Goal: Task Accomplishment & Management: Manage account settings

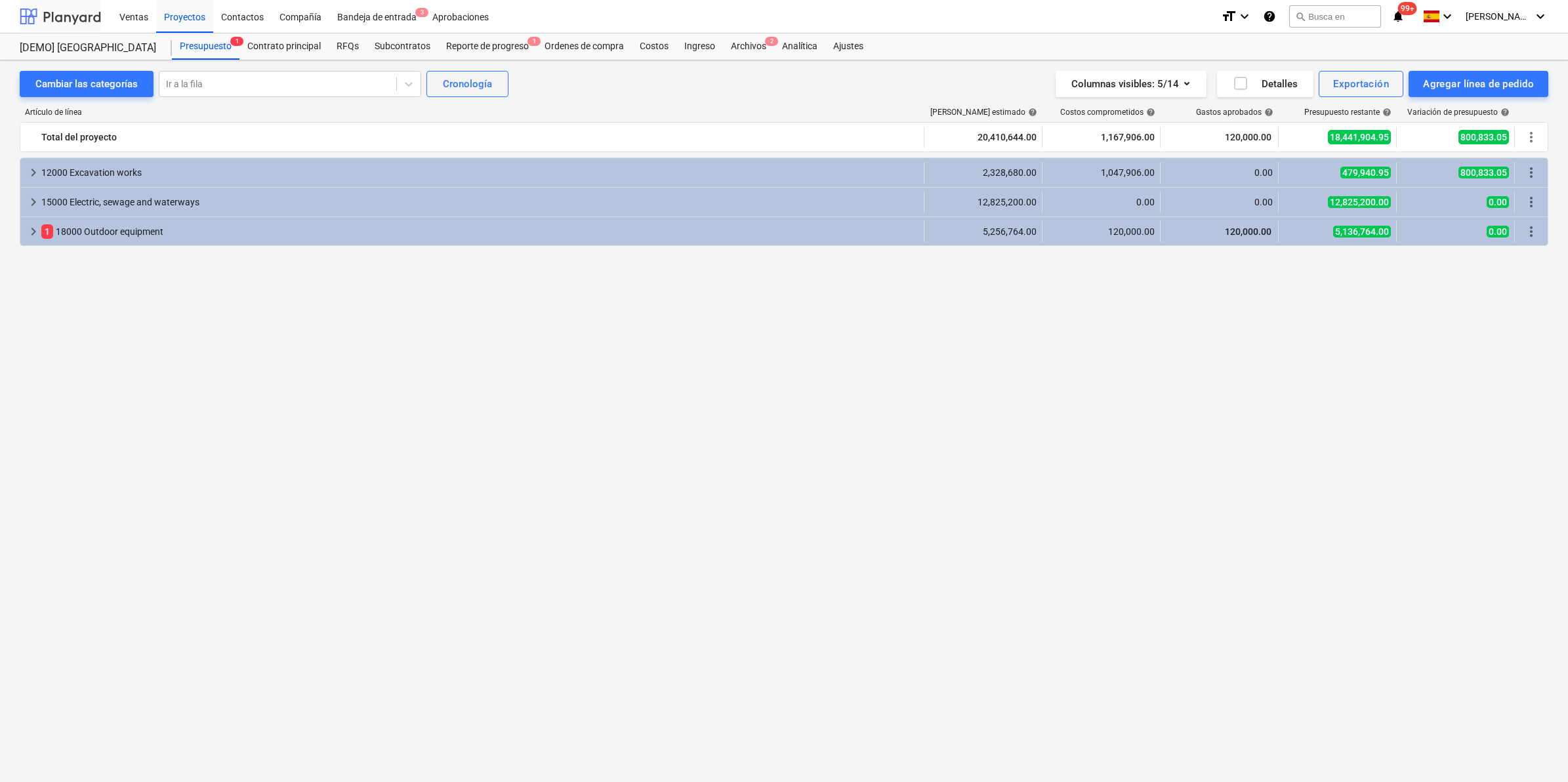
click at [56, 12] on div at bounding box center [60, 16] width 81 height 33
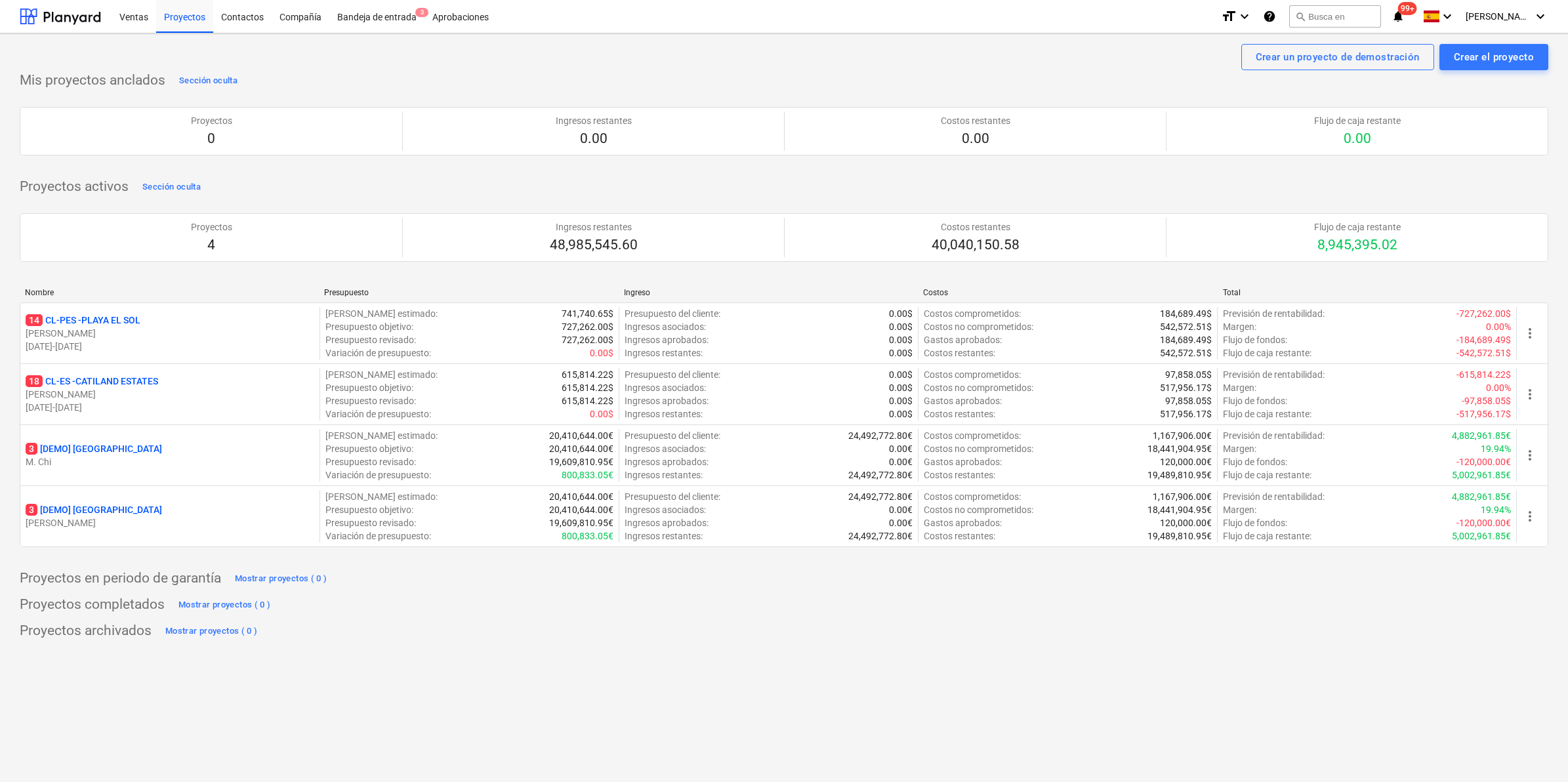
click at [1110, 677] on div "Crear un proyecto de demostración Crear el proyecto Mis proyectos anclados Secc…" at bounding box center [784, 407] width 1568 height 748
click at [769, 620] on div "Mis proyectos anclados Sección oculta Proyectos 0 Ingresos restantes 0.00 Costo…" at bounding box center [784, 355] width 1528 height 571
click at [75, 317] on p "14 CL-PES - [GEOGRAPHIC_DATA]" at bounding box center [83, 320] width 115 height 13
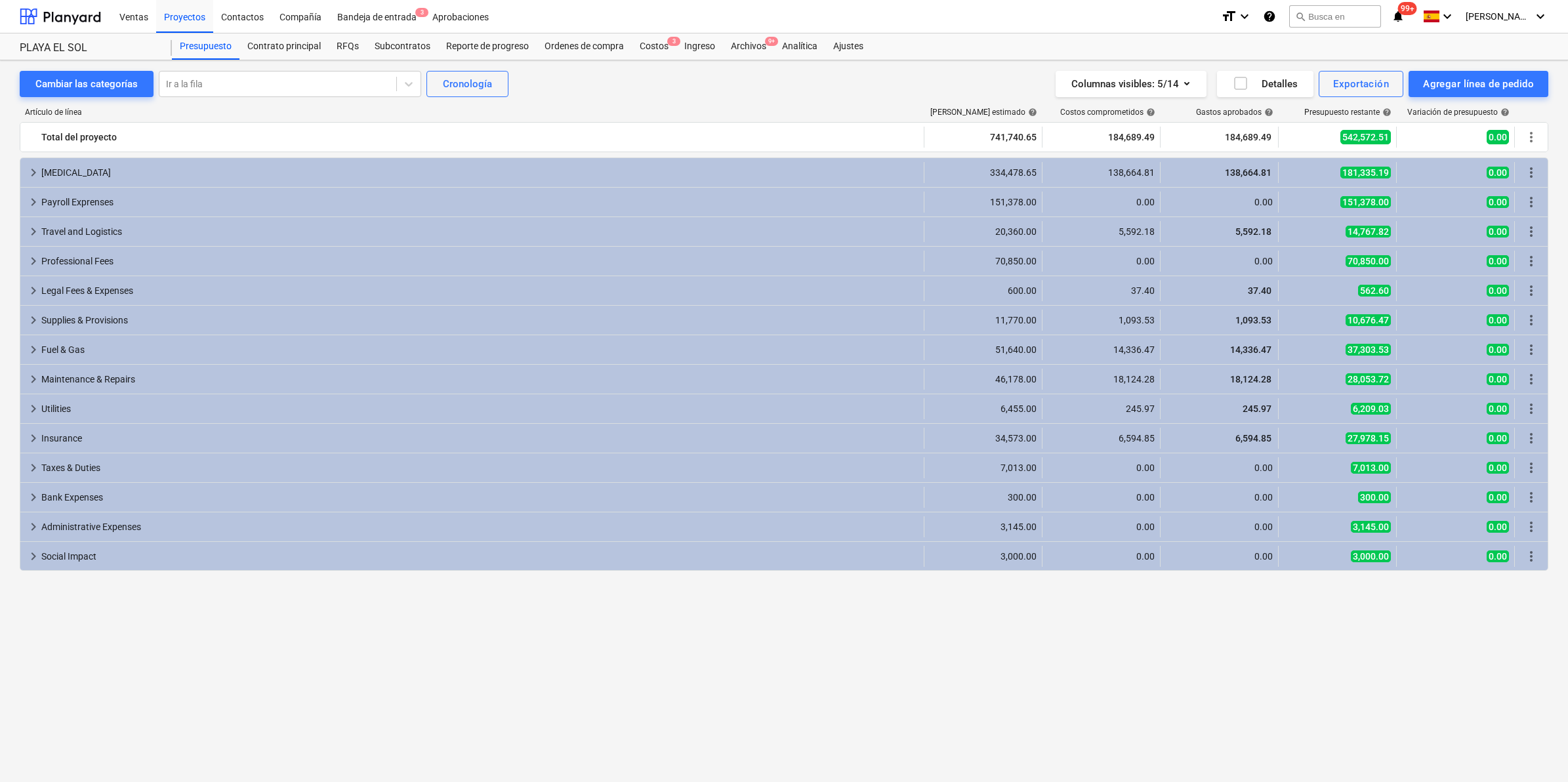
click at [56, 38] on div "PLAYA EL SOL [GEOGRAPHIC_DATA]" at bounding box center [96, 47] width 152 height 27
click at [62, 21] on div at bounding box center [60, 16] width 81 height 33
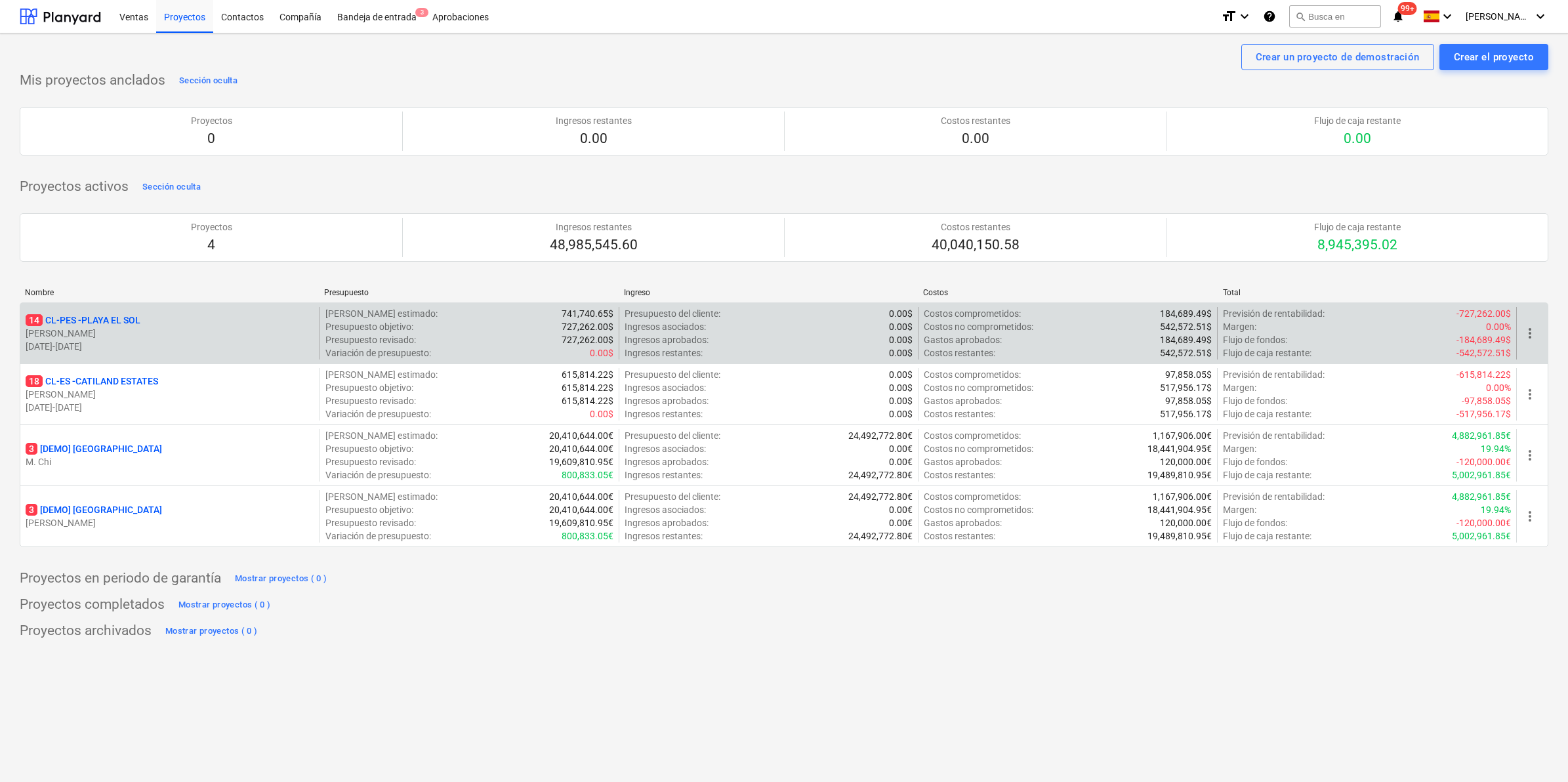
click at [115, 323] on p "14 CL-PES - [GEOGRAPHIC_DATA]" at bounding box center [83, 320] width 115 height 13
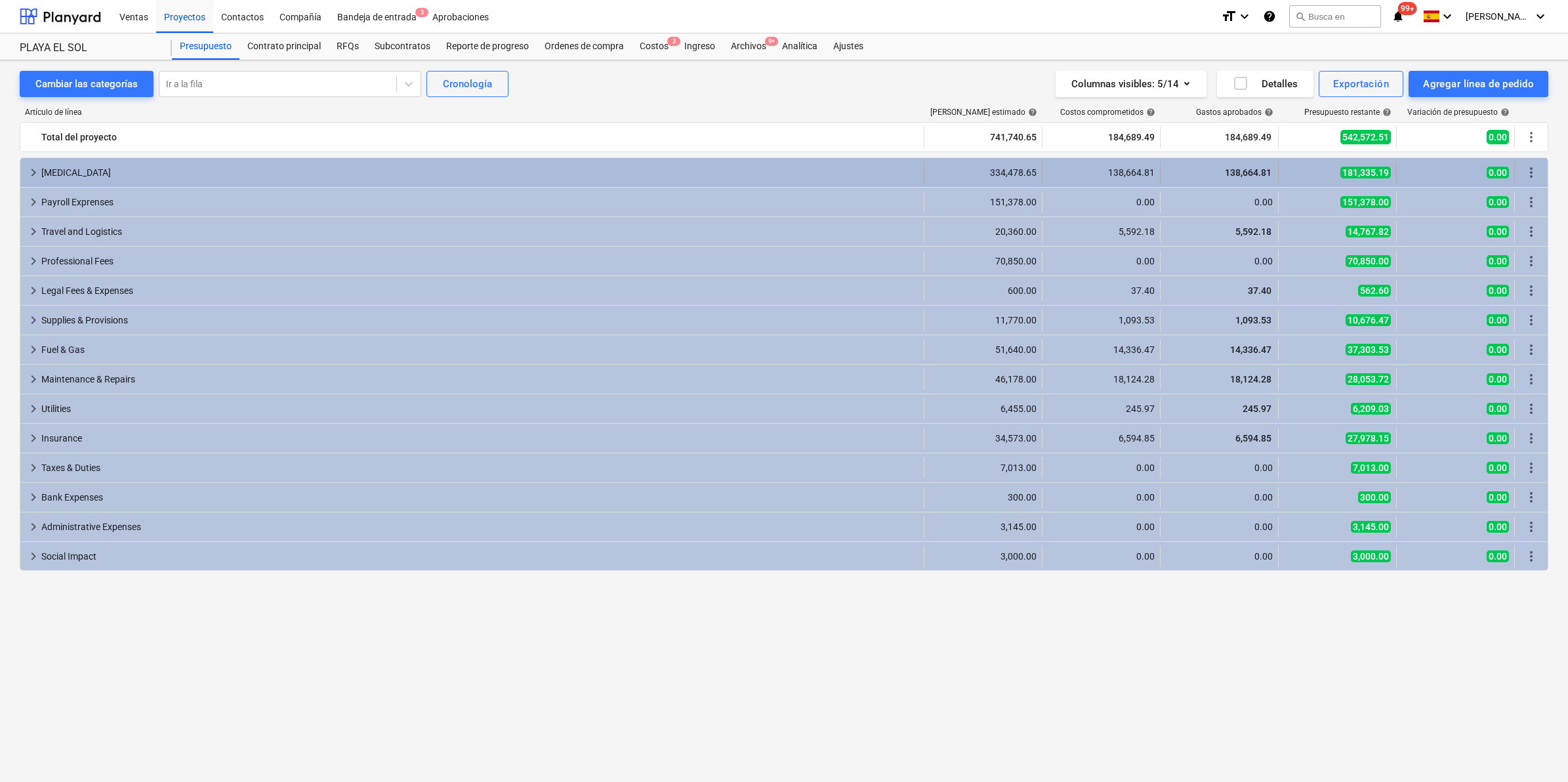
click at [80, 168] on div "[MEDICAL_DATA]" at bounding box center [480, 173] width 877 height 21
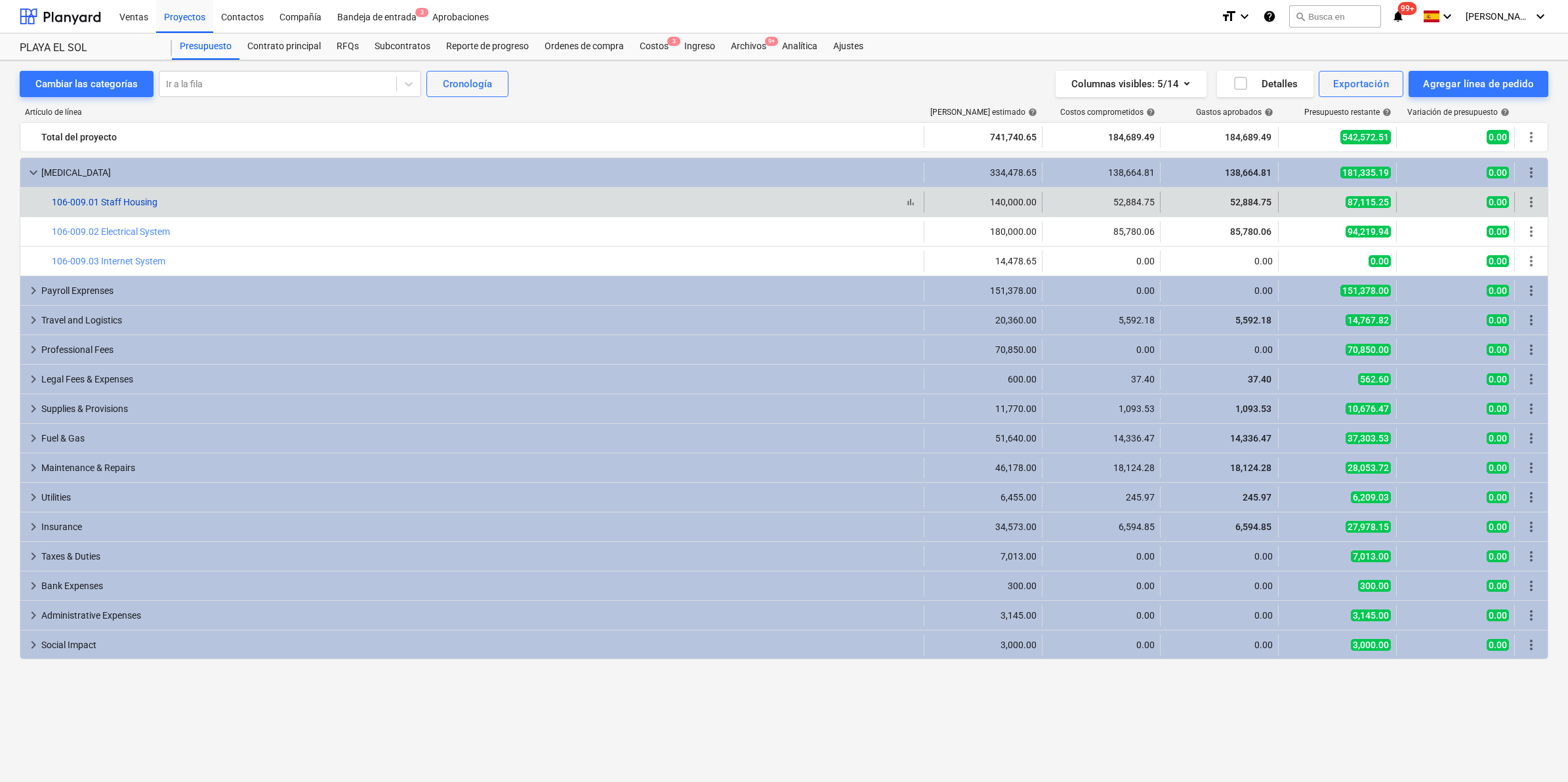
click at [100, 198] on link "106-009.01 Staff Housing" at bounding box center [104, 202] width 105 height 11
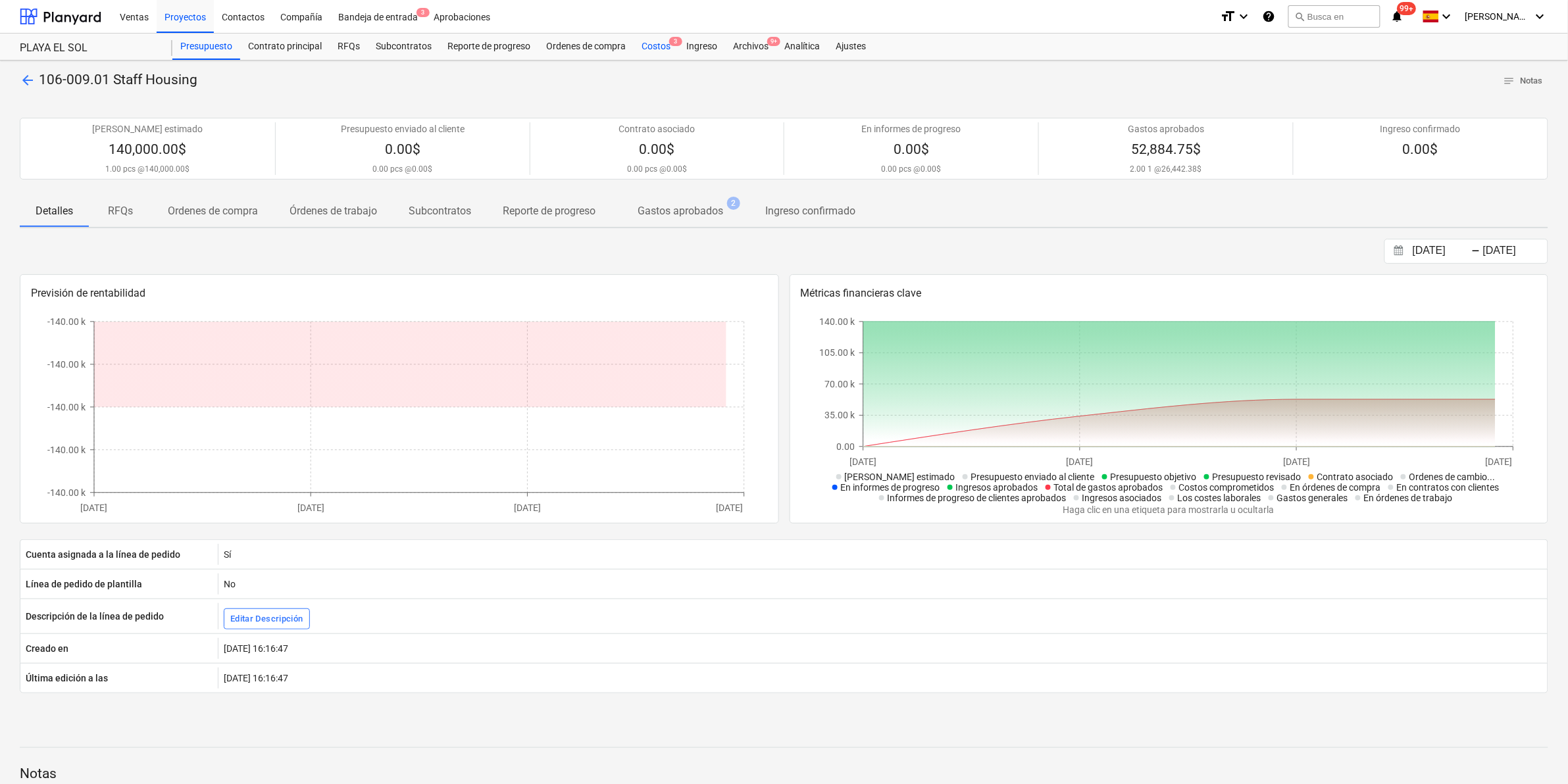
click at [666, 53] on div "Costos 3" at bounding box center [656, 47] width 44 height 27
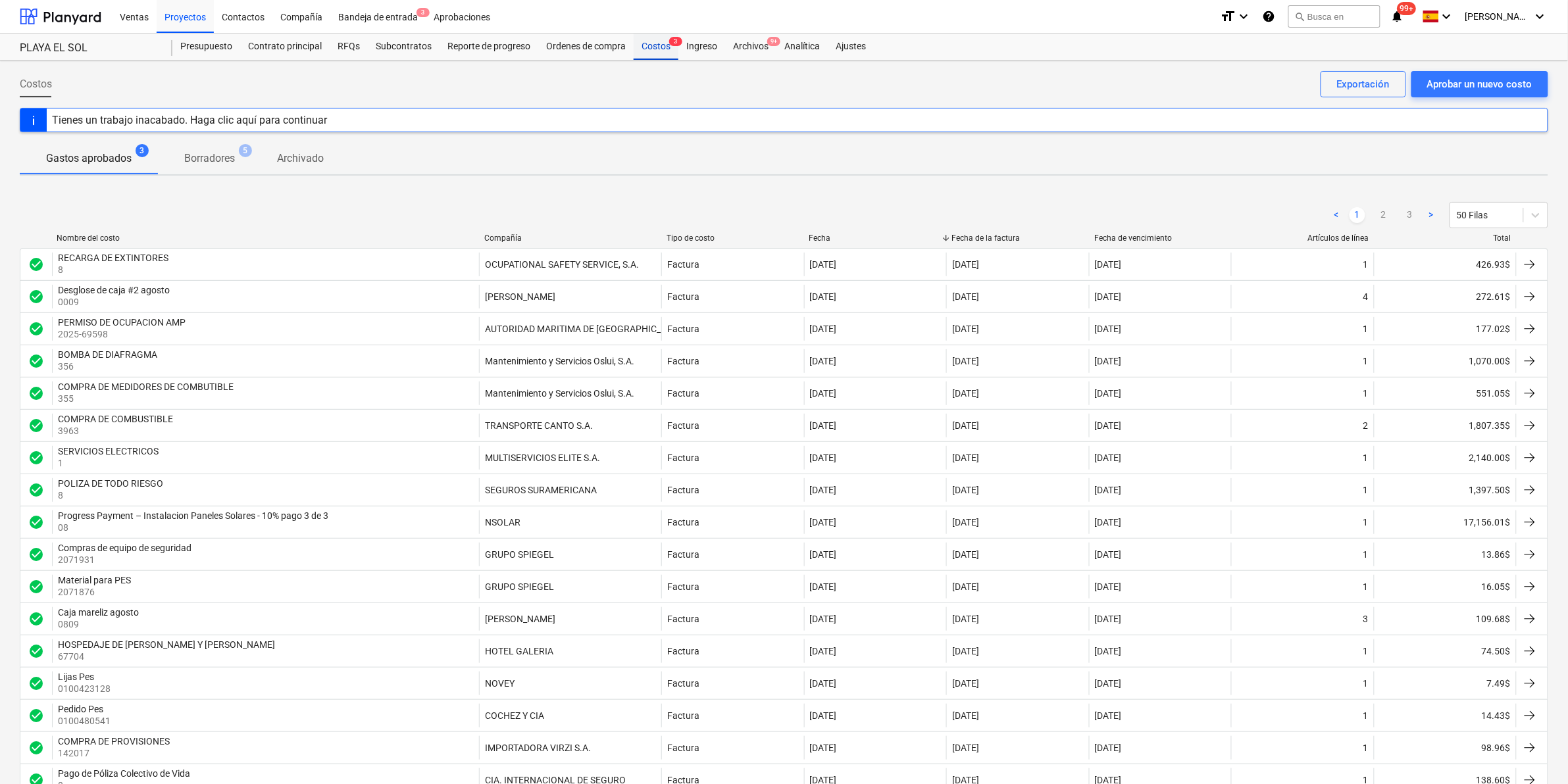
click at [668, 46] on div "Costos 3" at bounding box center [656, 47] width 44 height 27
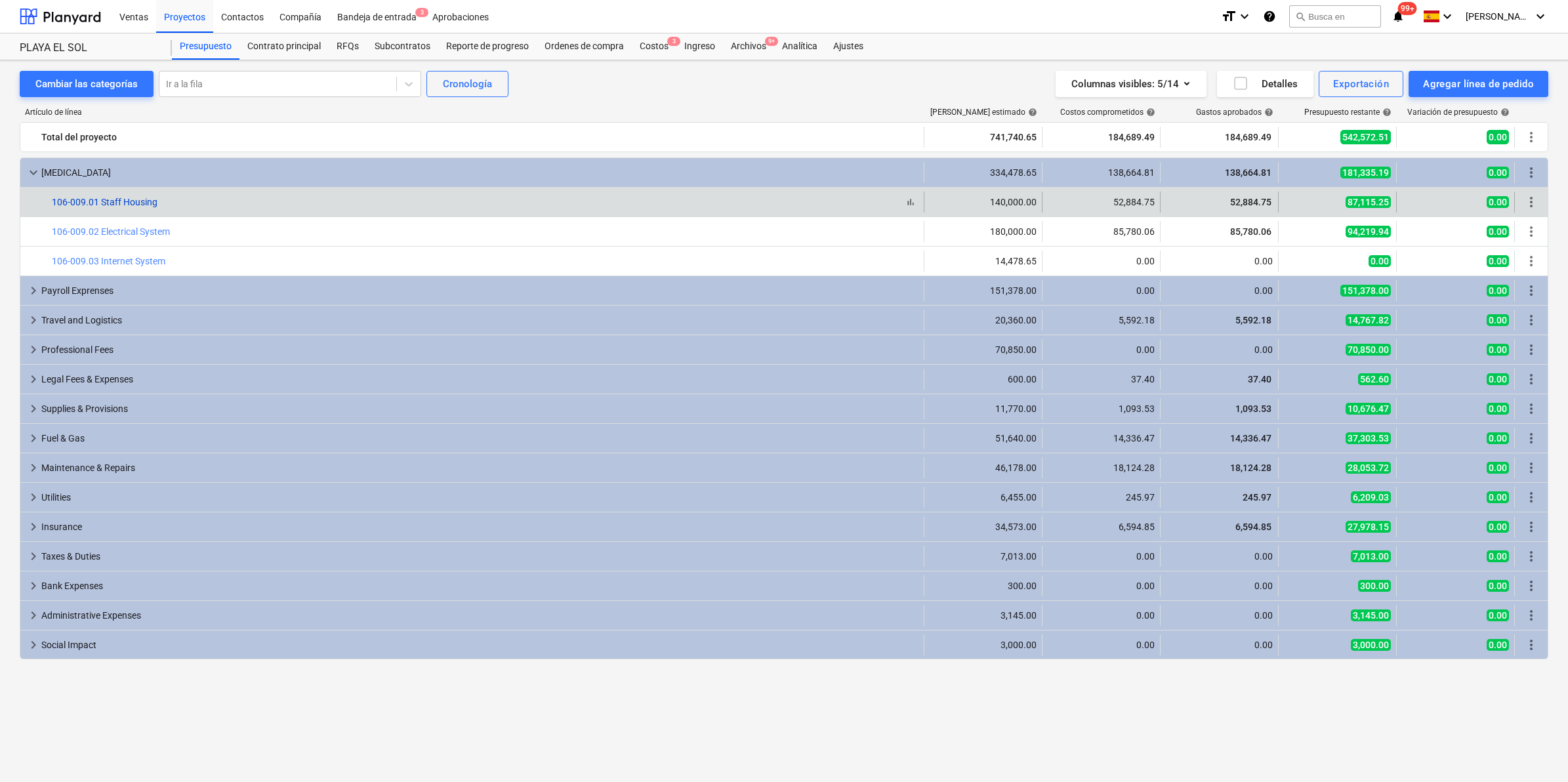
click at [120, 201] on link "106-009.01 Staff Housing" at bounding box center [104, 202] width 105 height 11
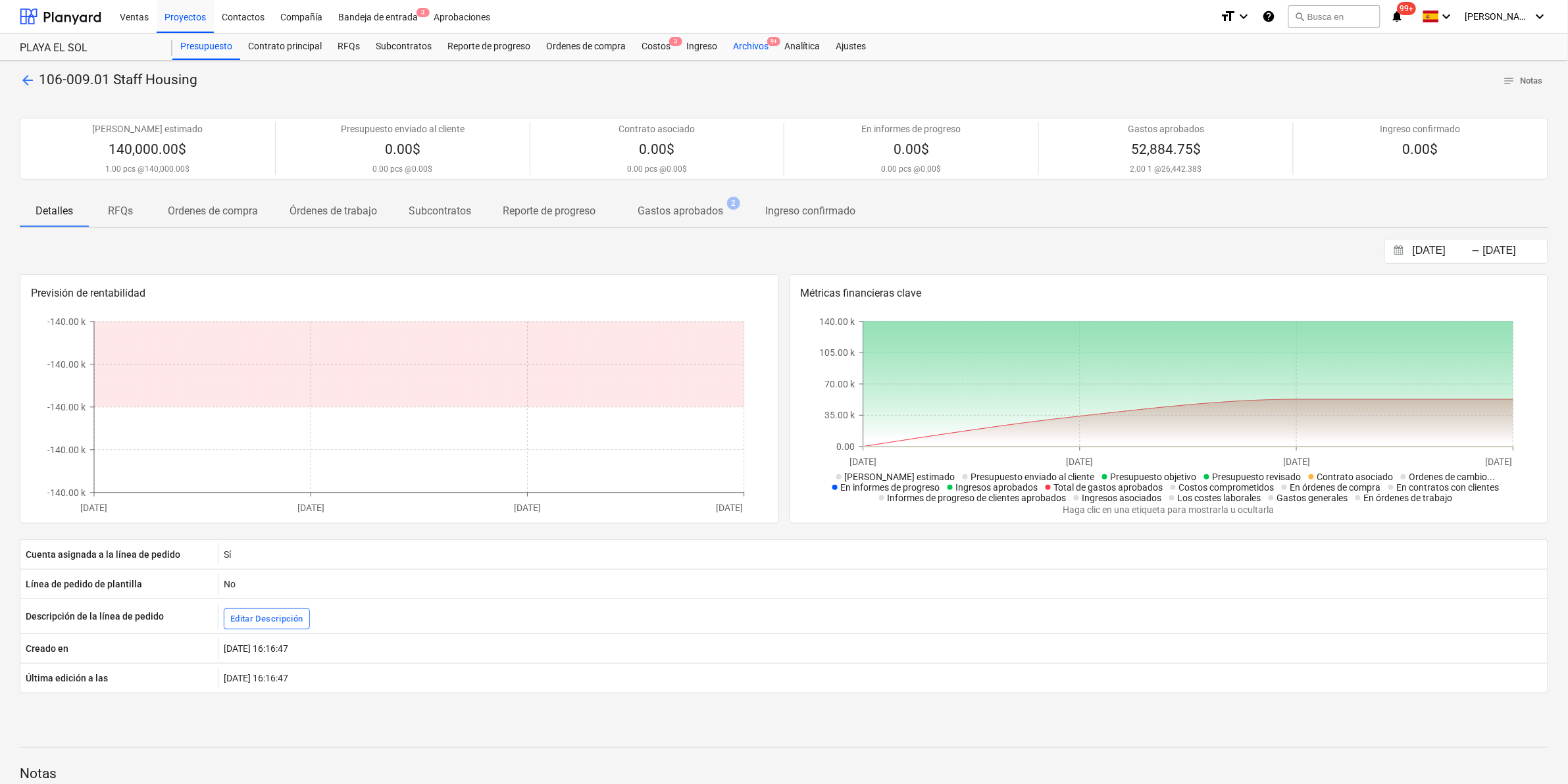
click at [761, 52] on div "Archivos 9+" at bounding box center [751, 47] width 51 height 27
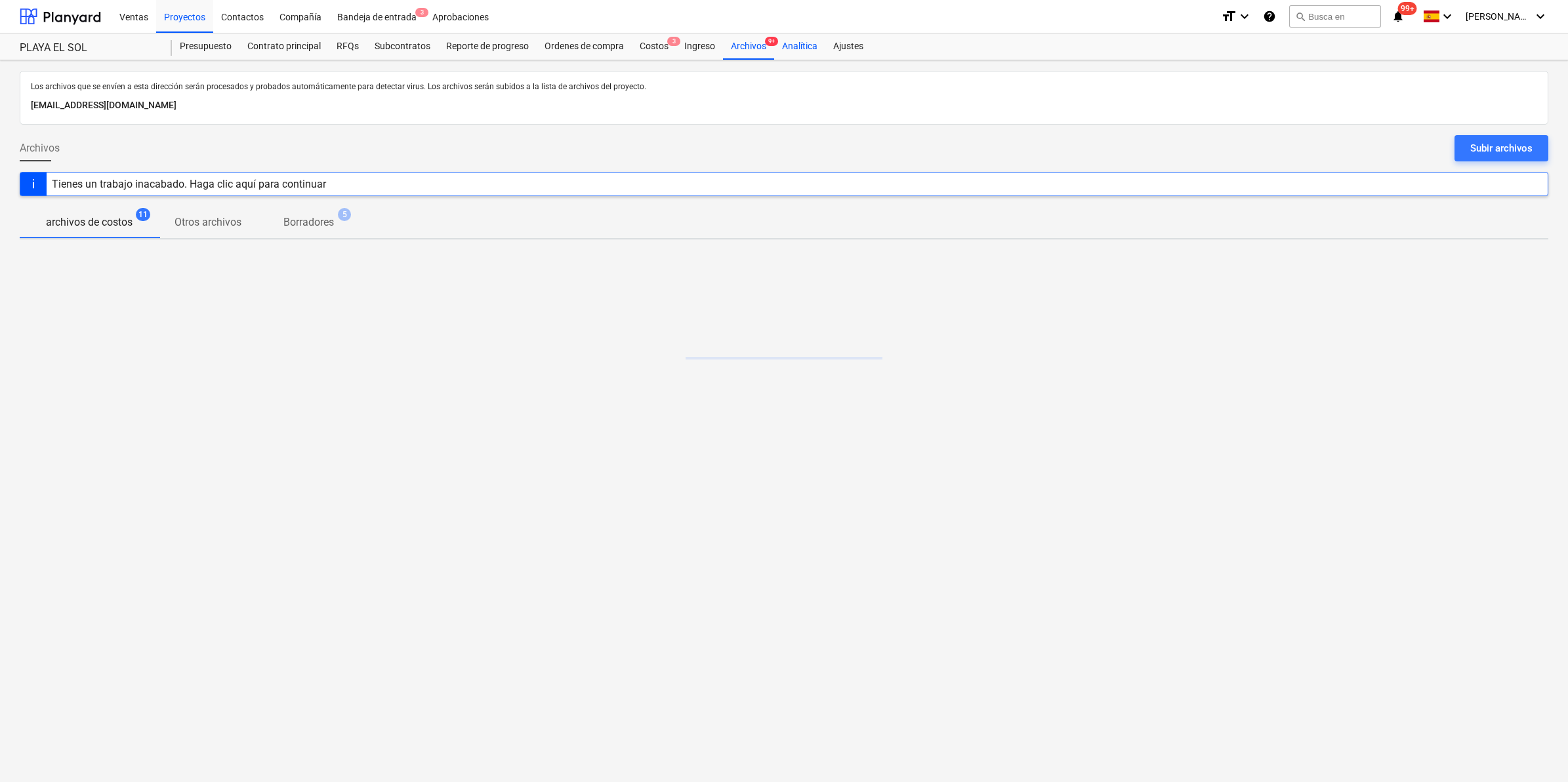
click at [797, 40] on div "Analítica" at bounding box center [799, 47] width 51 height 27
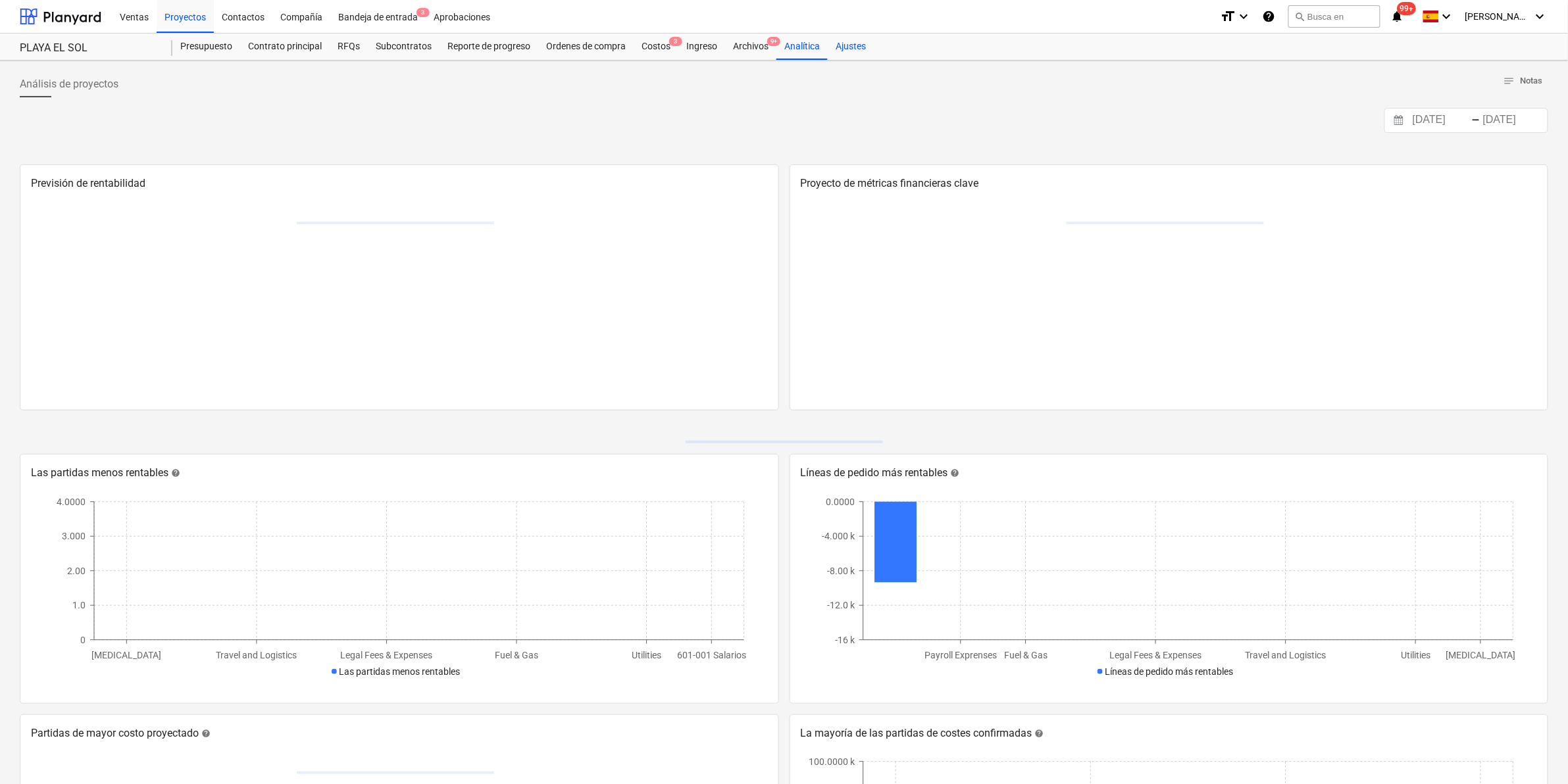
click at [854, 38] on div "Ajustes" at bounding box center [851, 47] width 46 height 27
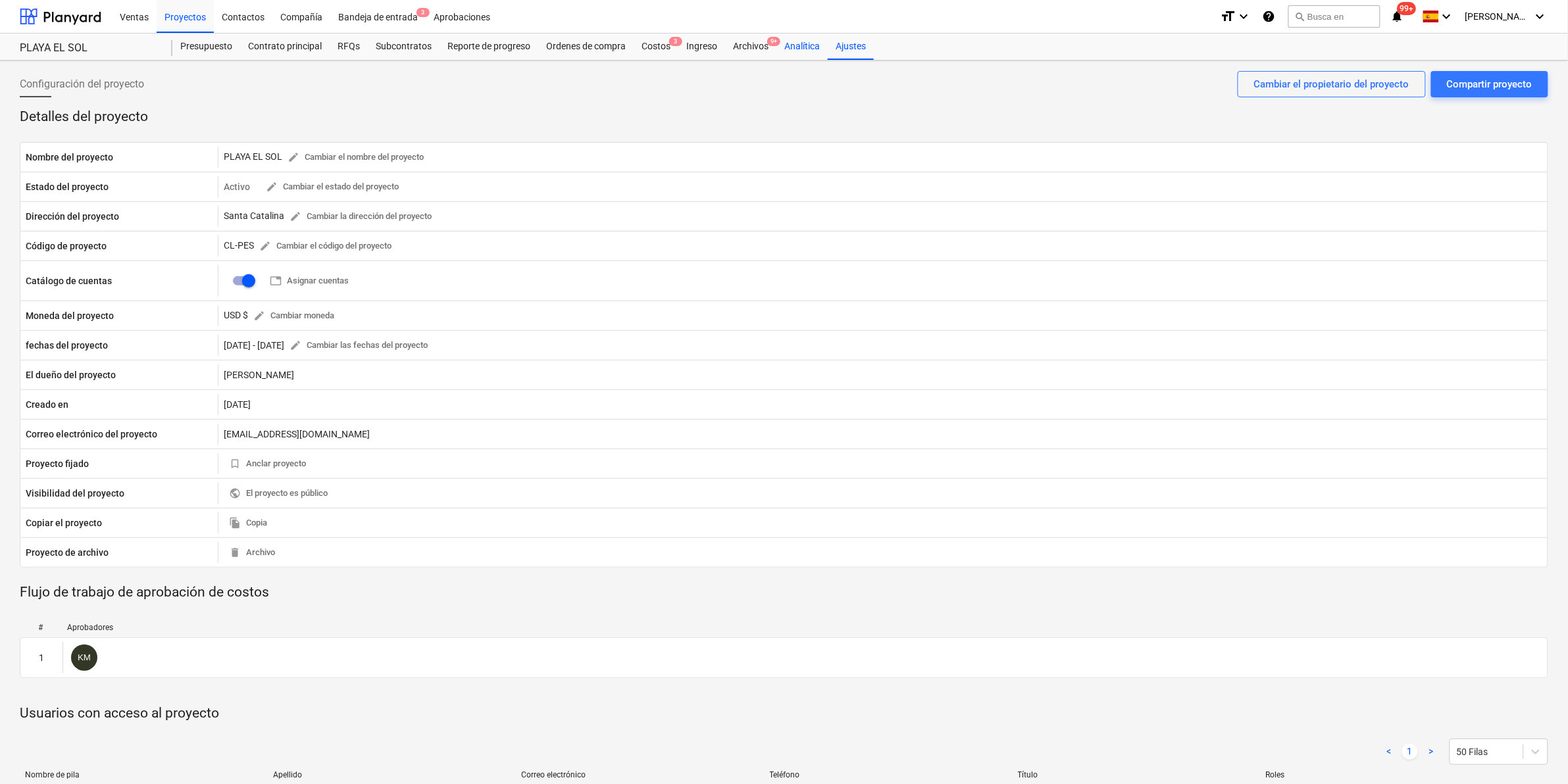
click at [814, 44] on div "Analítica" at bounding box center [802, 47] width 51 height 27
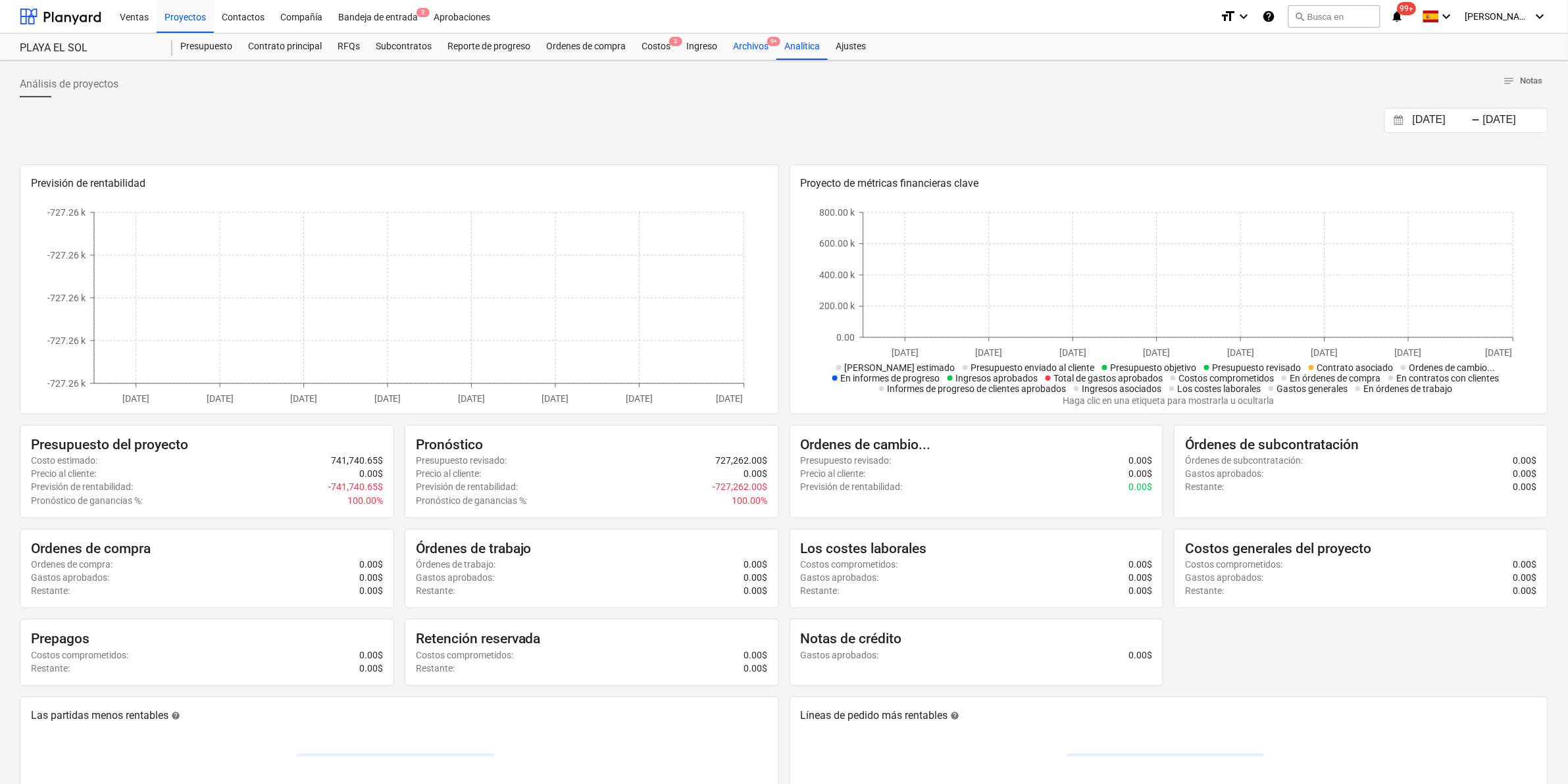
click at [750, 44] on div "Archivos 9+" at bounding box center [751, 47] width 51 height 27
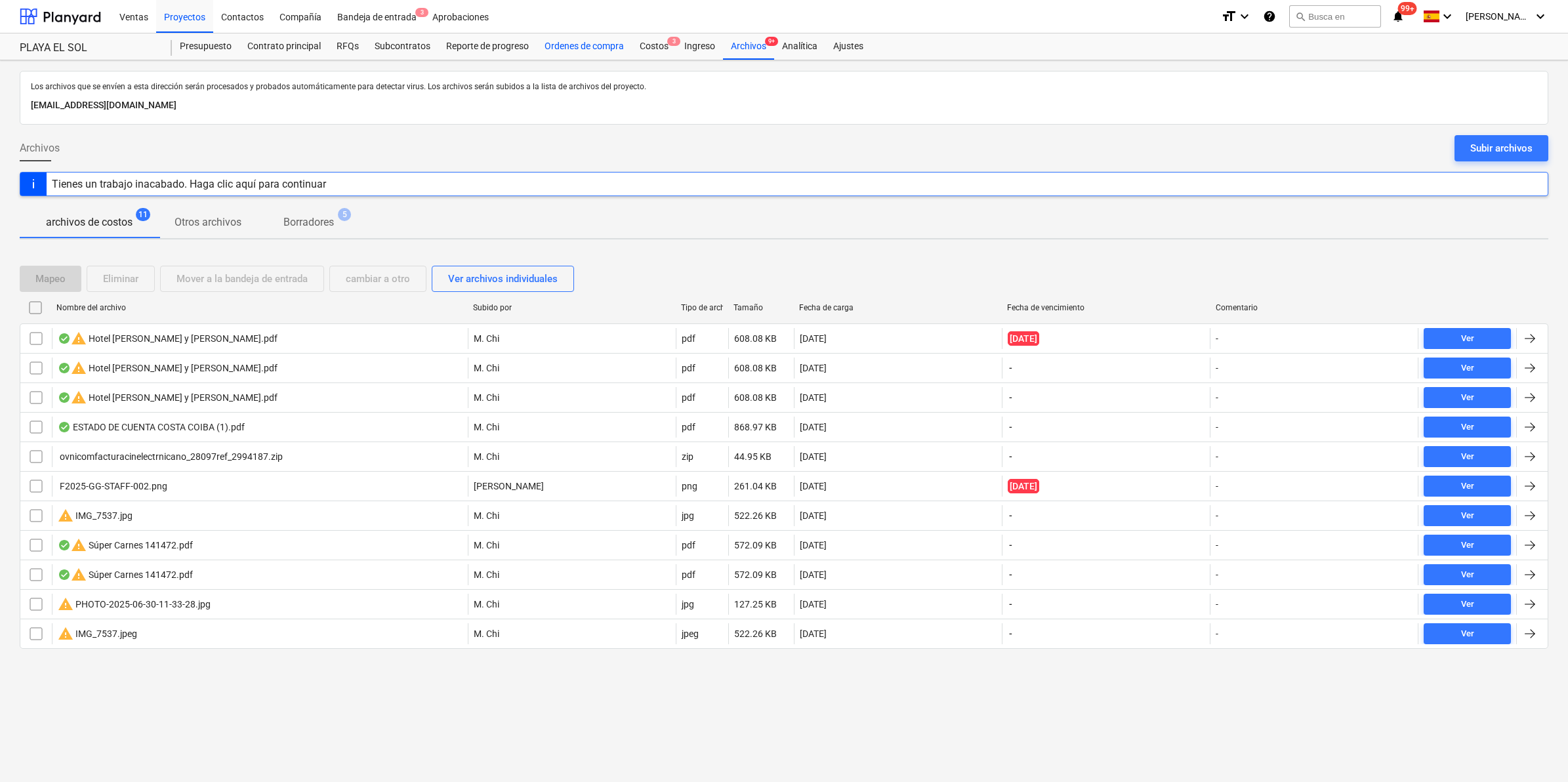
click at [624, 52] on div "Ordenes de compra" at bounding box center [583, 47] width 95 height 27
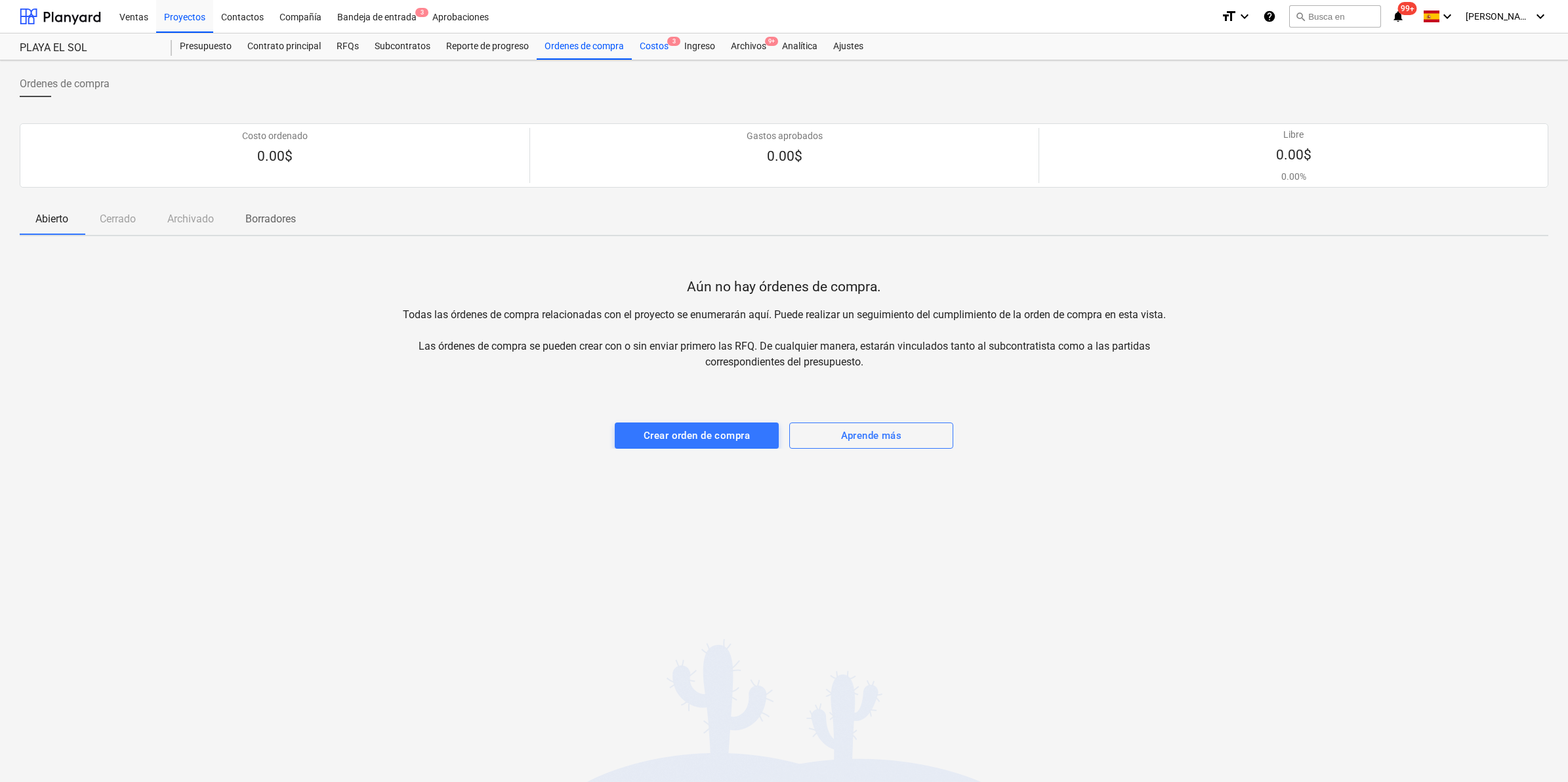
click at [654, 50] on div "Costos 3" at bounding box center [654, 47] width 44 height 27
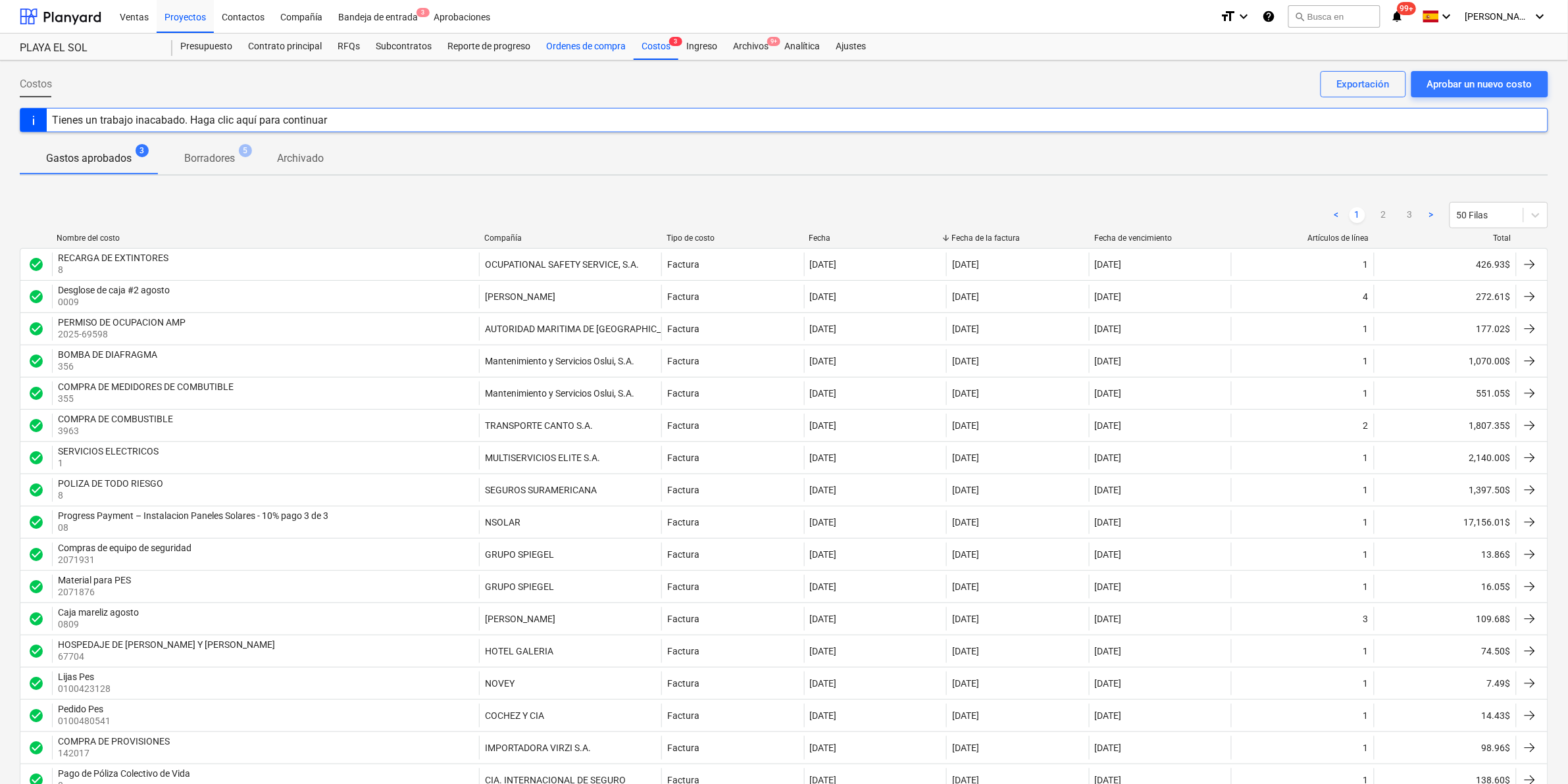
click at [617, 47] on div "Ordenes de compra" at bounding box center [585, 47] width 95 height 27
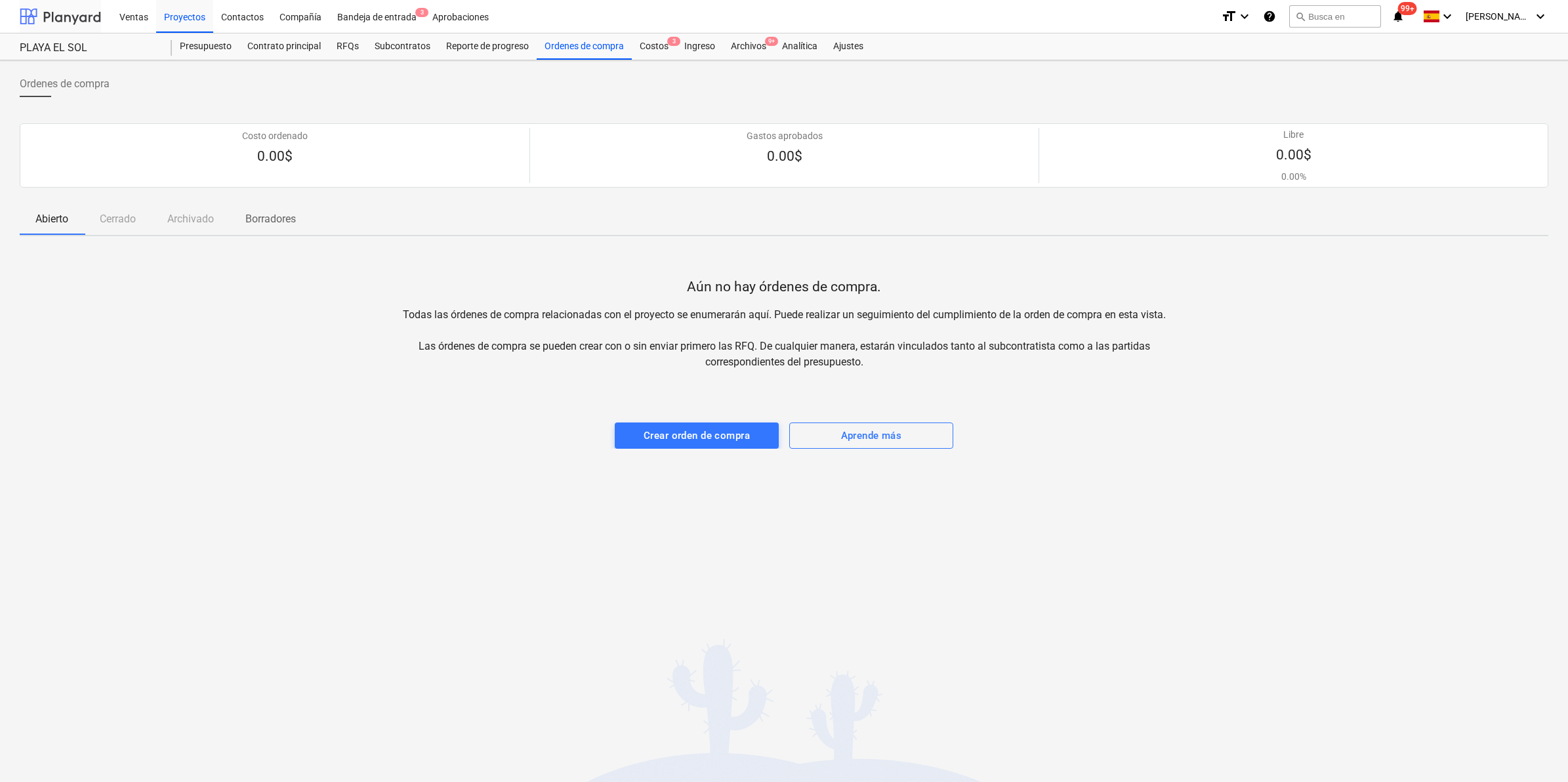
click at [69, 24] on div at bounding box center [60, 16] width 81 height 33
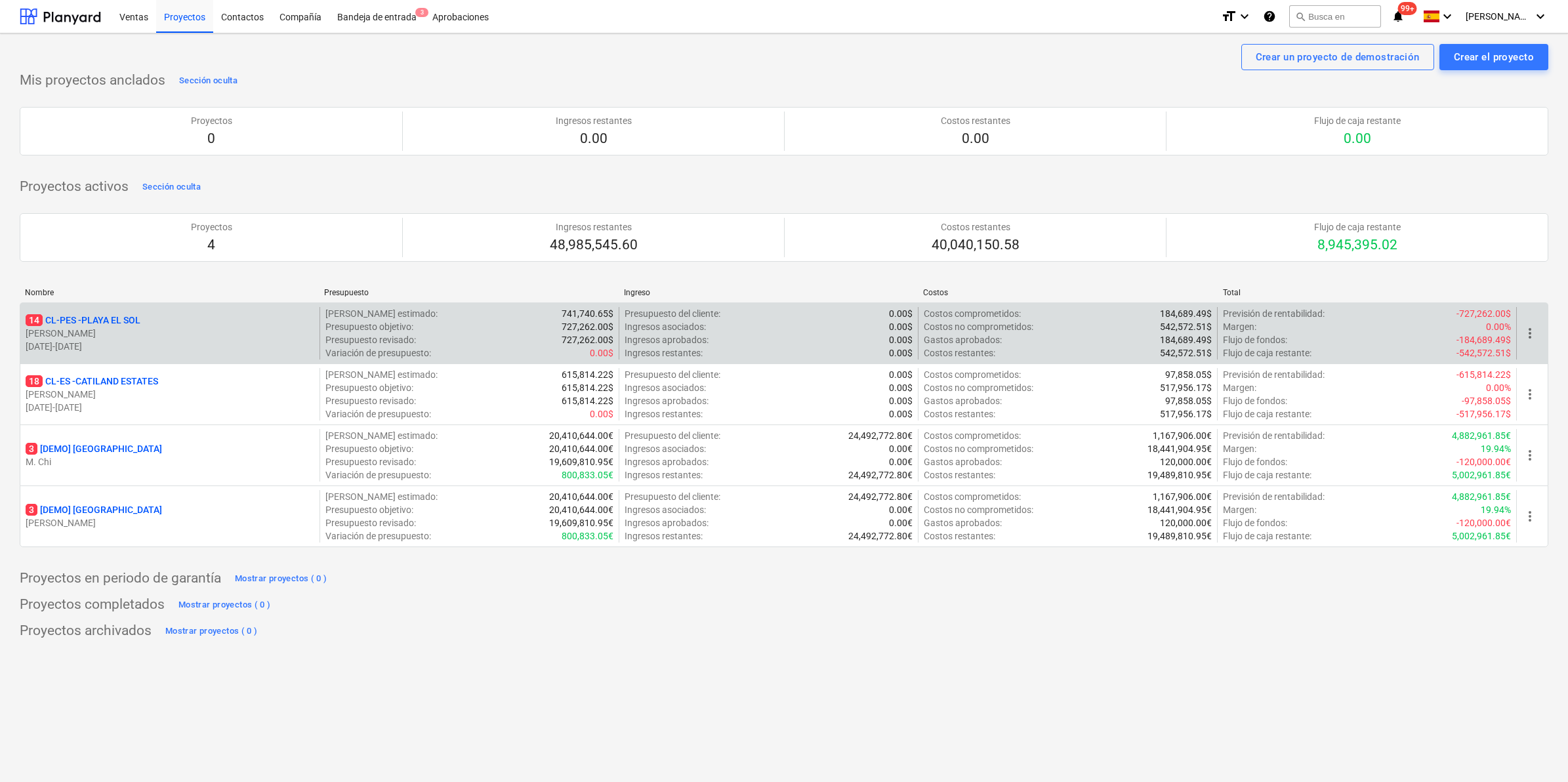
click at [112, 312] on div "14 CL-PES - PLAYA EL [PERSON_NAME] [DATE] - [DATE]" at bounding box center [170, 333] width 299 height 52
click at [115, 318] on p "14 CL-PES - [GEOGRAPHIC_DATA]" at bounding box center [83, 320] width 115 height 13
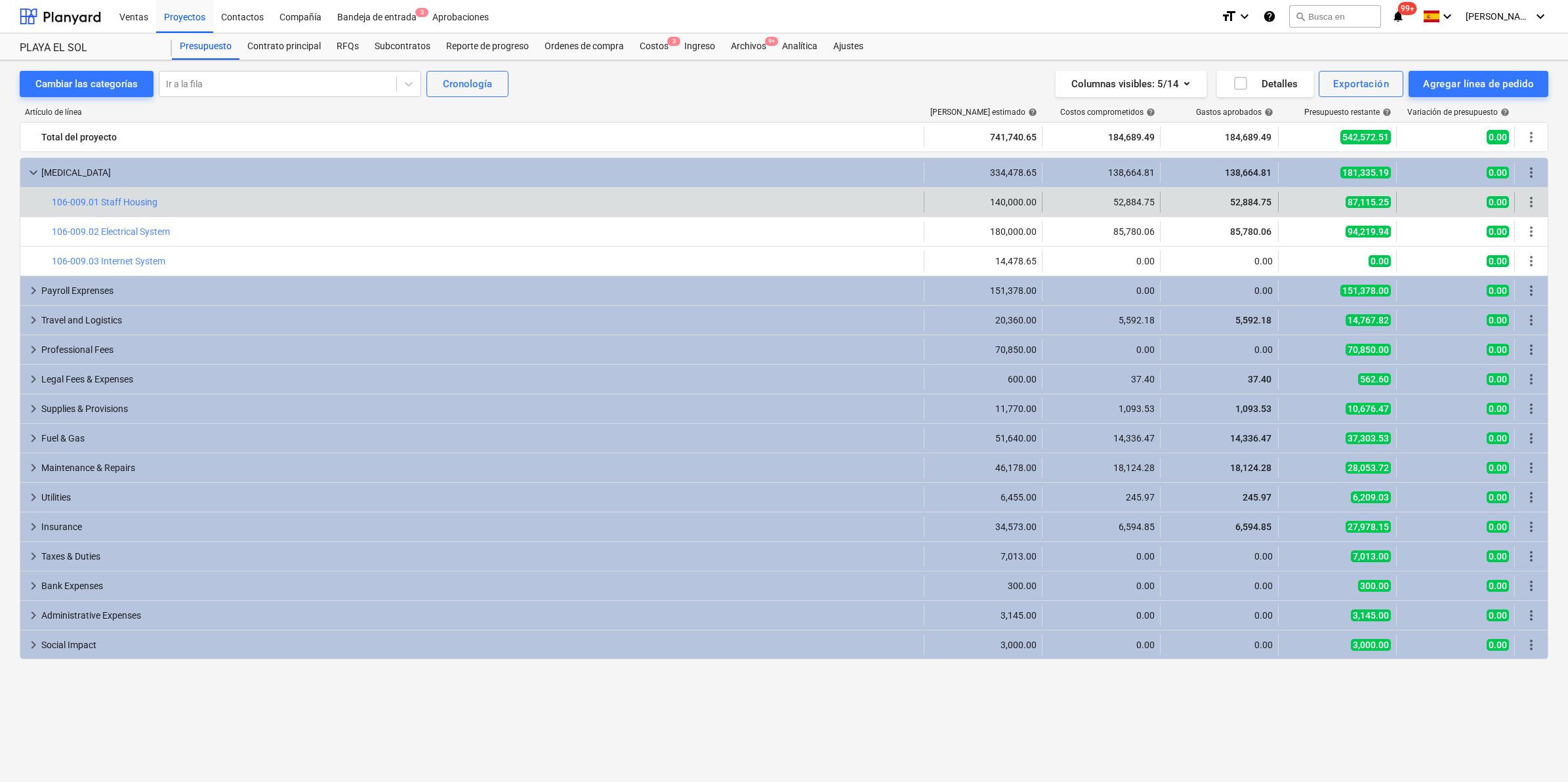
click at [1371, 205] on span "87,115.25" at bounding box center [1368, 202] width 45 height 12
click at [1261, 204] on span "52,884.75" at bounding box center [1251, 202] width 44 height 11
click at [67, 204] on link "106-009.01 Staff Housing" at bounding box center [104, 202] width 105 height 11
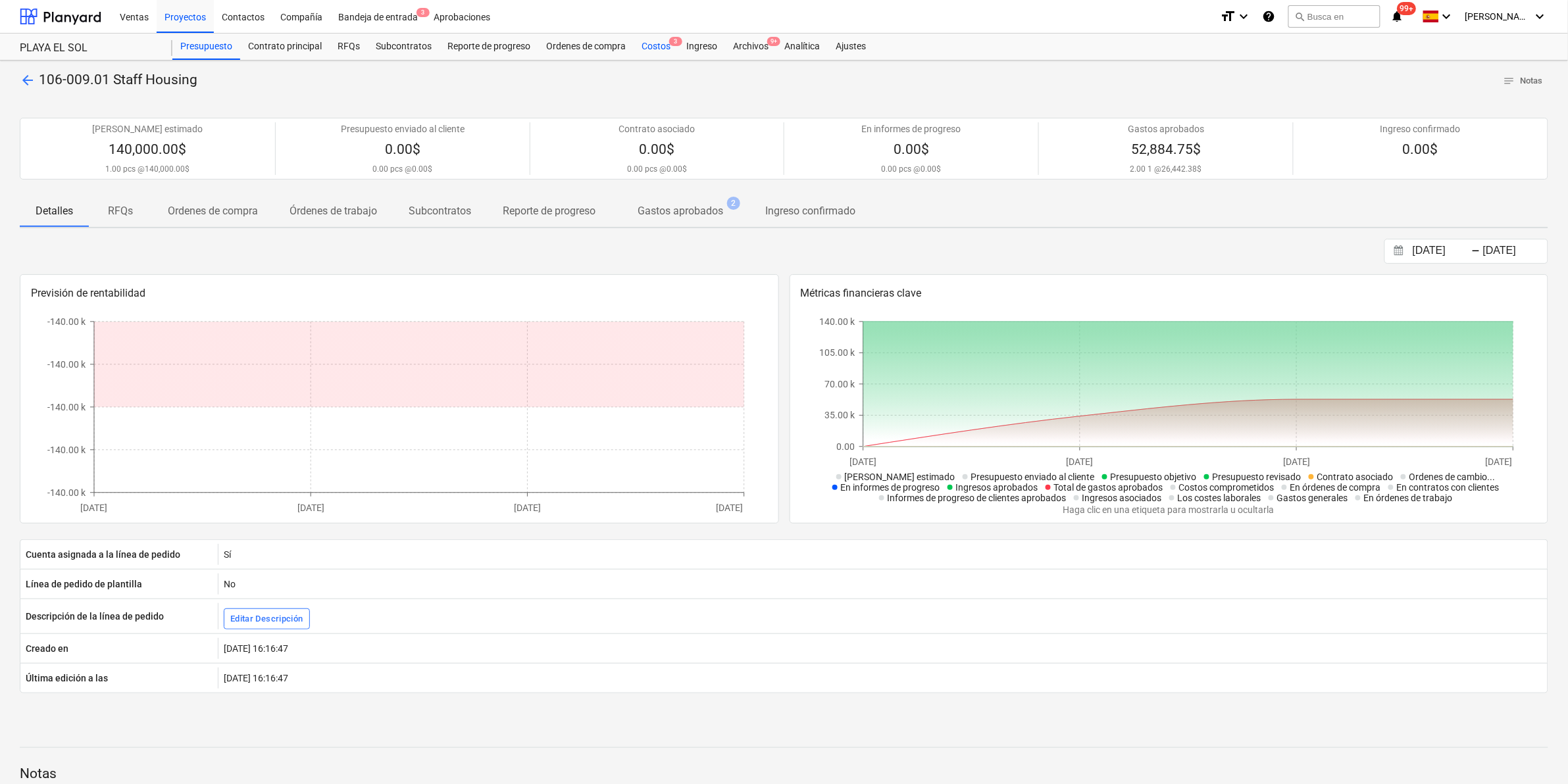
click at [663, 46] on div "Costos 3" at bounding box center [656, 47] width 44 height 27
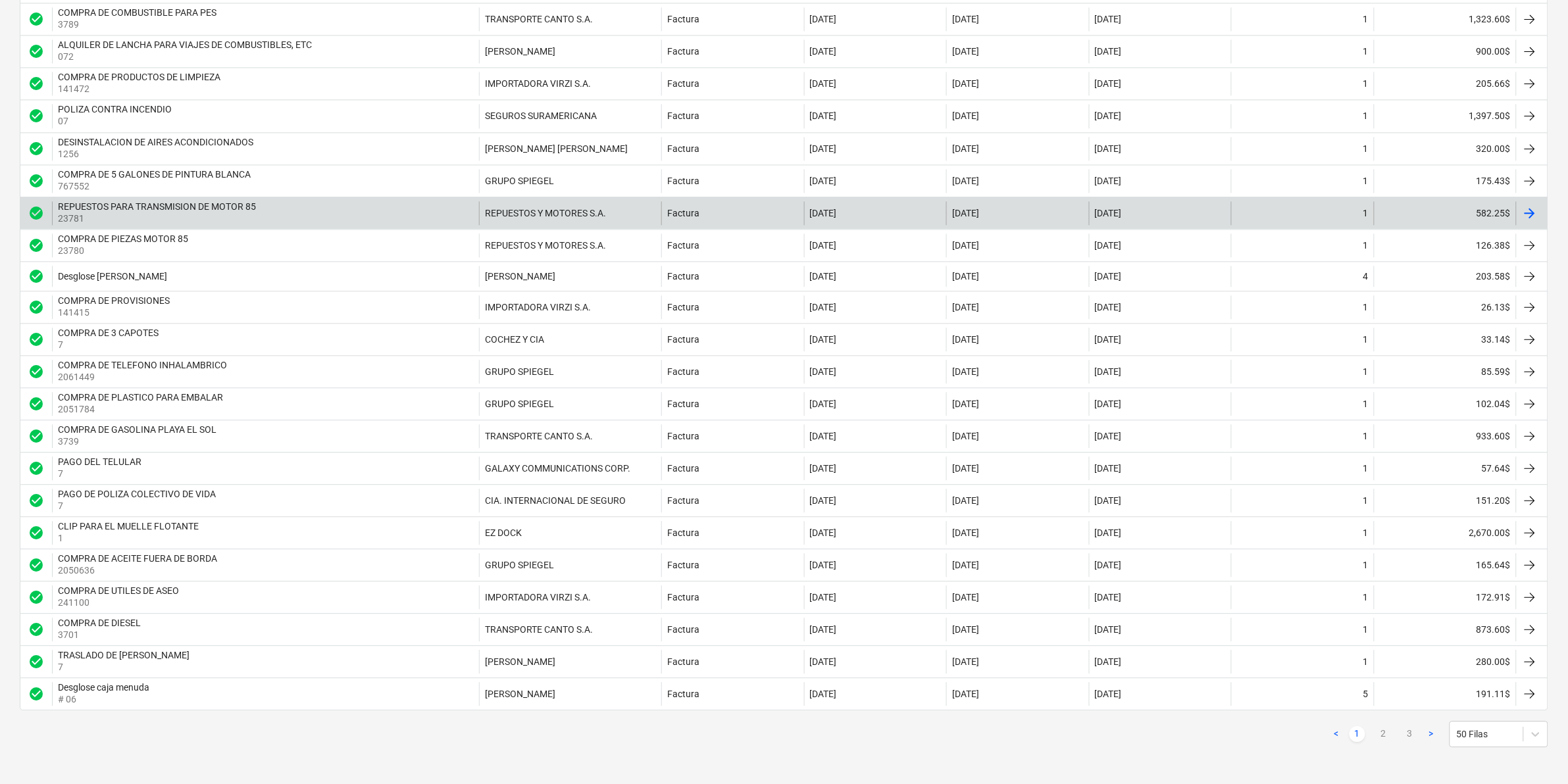
scroll to position [1204, 0]
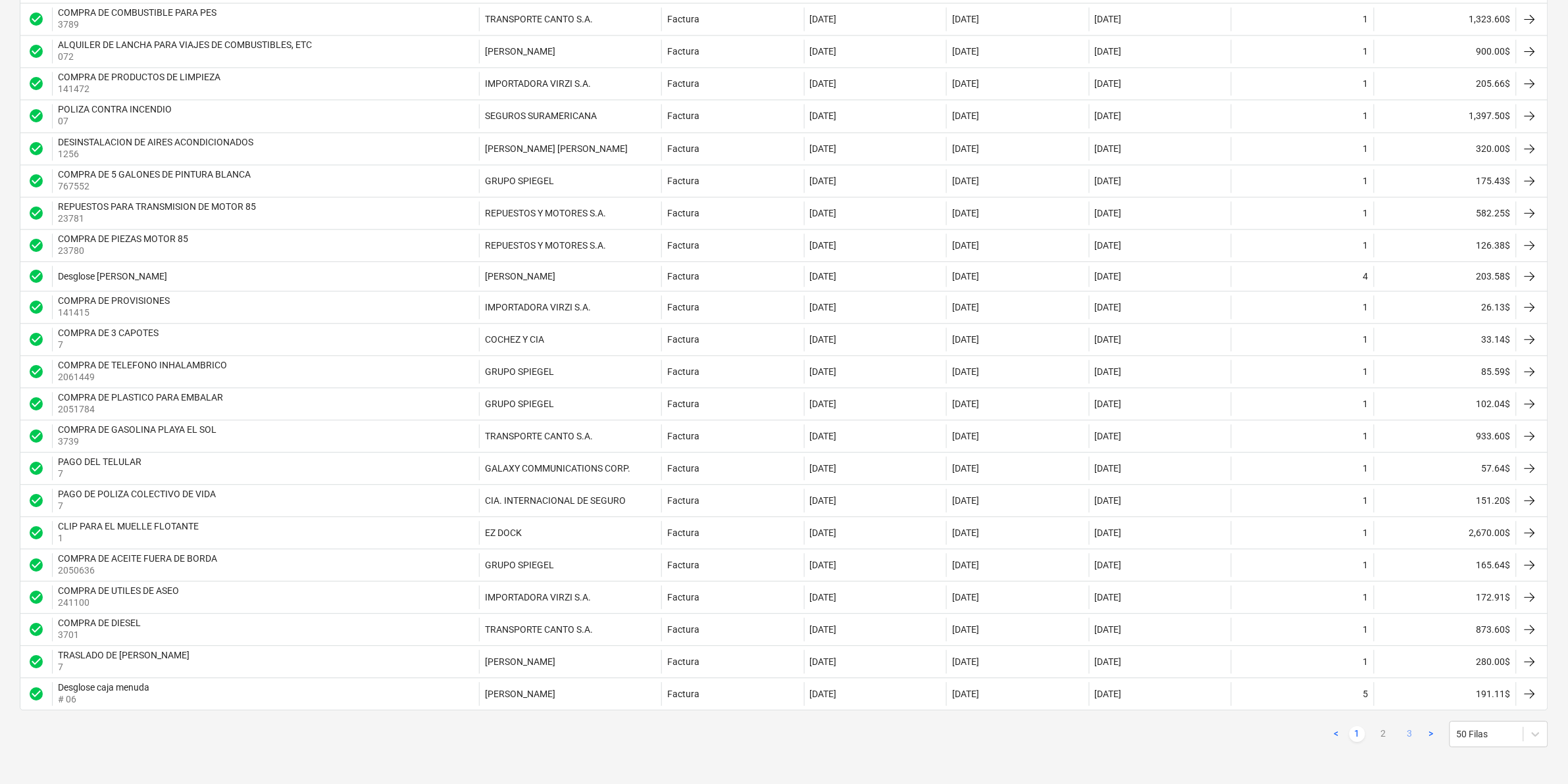
click at [1406, 734] on link "3" at bounding box center [1410, 734] width 16 height 16
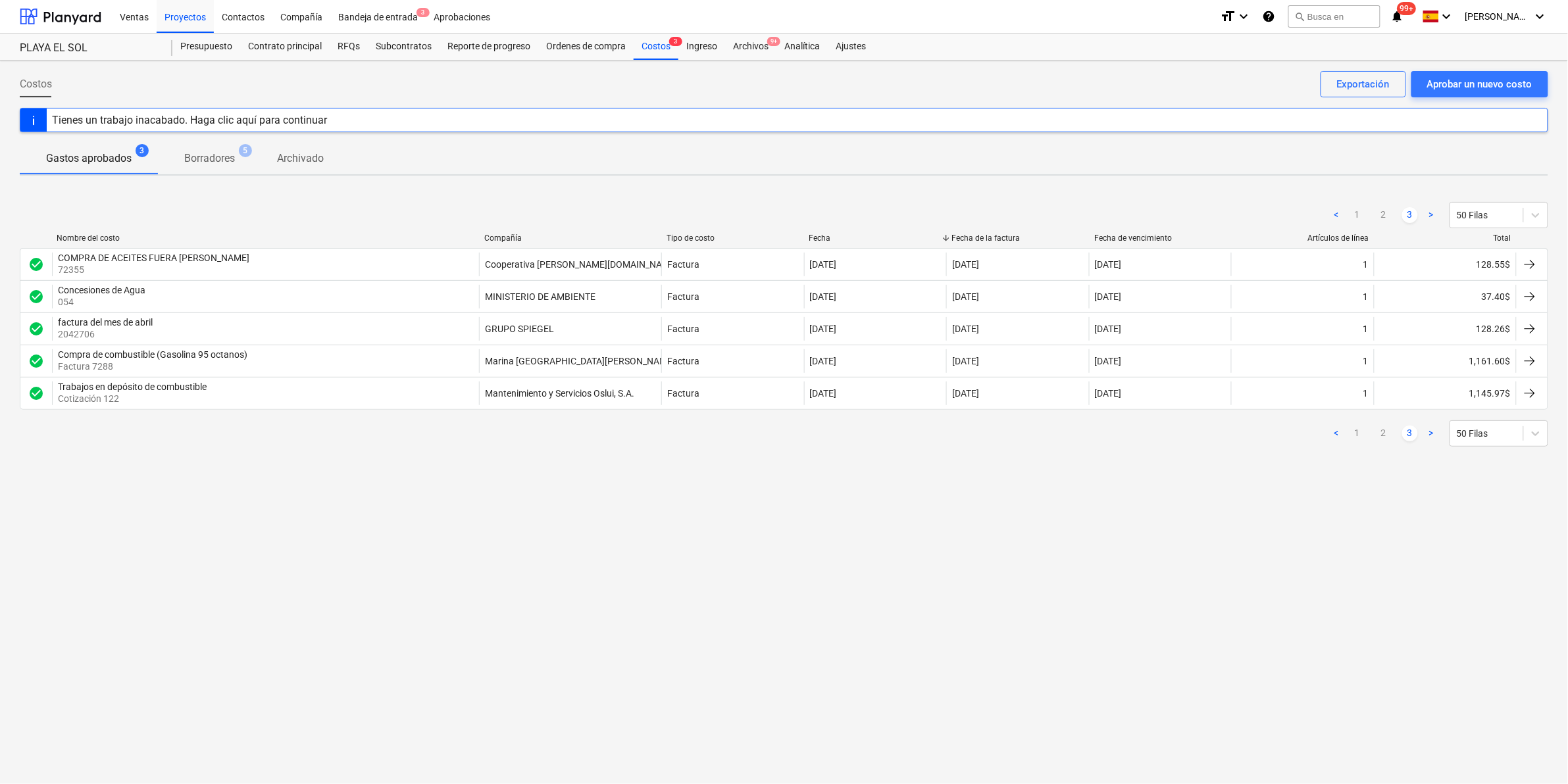
scroll to position [0, 0]
click at [1037, 610] on div "Costos Aprobar un nuevo costo Exportación Tienes un trabajo inacabado. [PERSON_…" at bounding box center [786, 422] width 1572 height 724
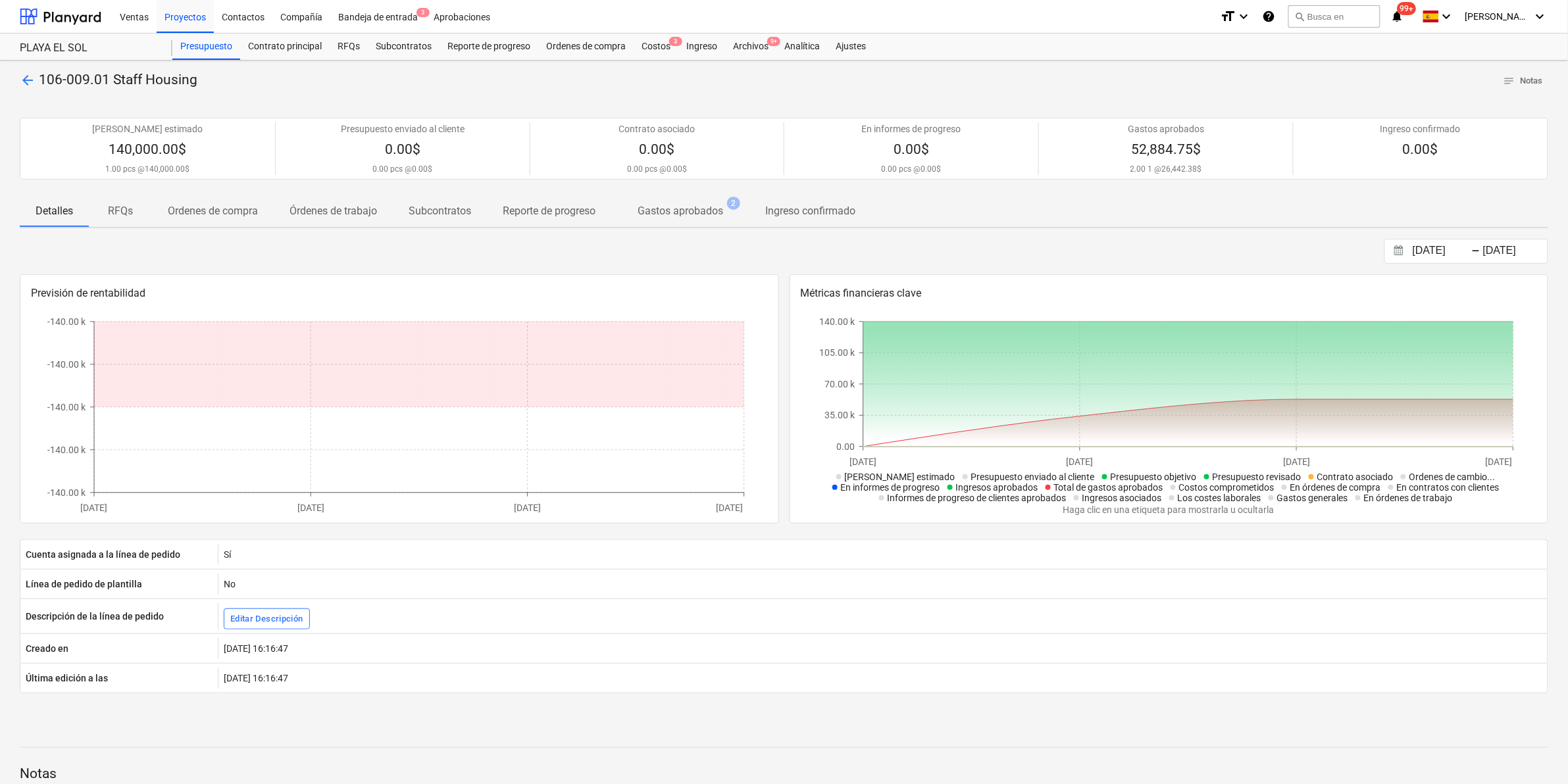
click at [44, 74] on span "106-009.01 Staff Housing" at bounding box center [118, 80] width 159 height 16
click at [27, 81] on span "arrow_back" at bounding box center [28, 81] width 16 height 16
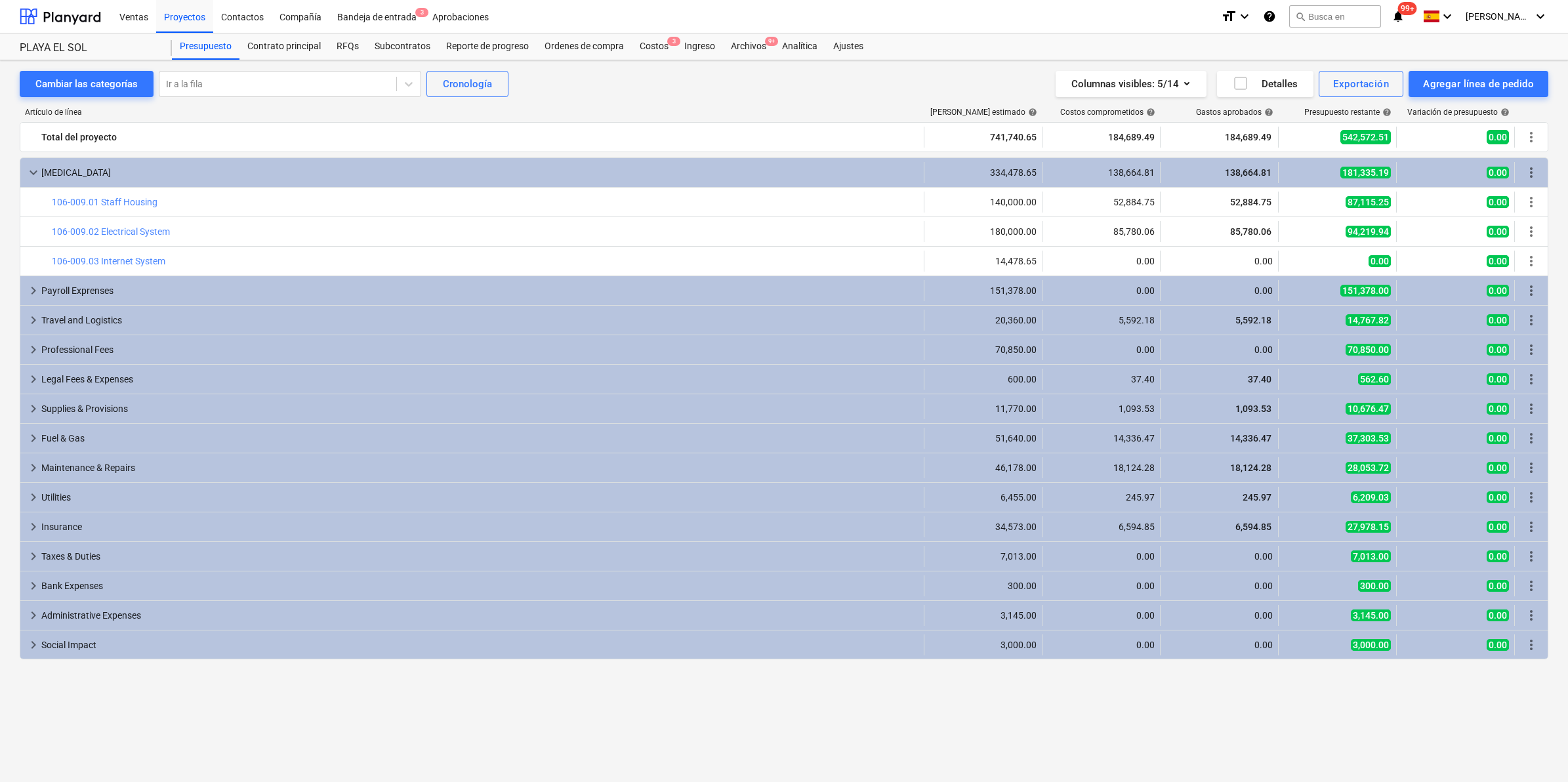
click at [516, 735] on div "Artículo de línea Costo neto estimado help Costos comprometidos help Gastos apr…" at bounding box center [784, 423] width 1528 height 652
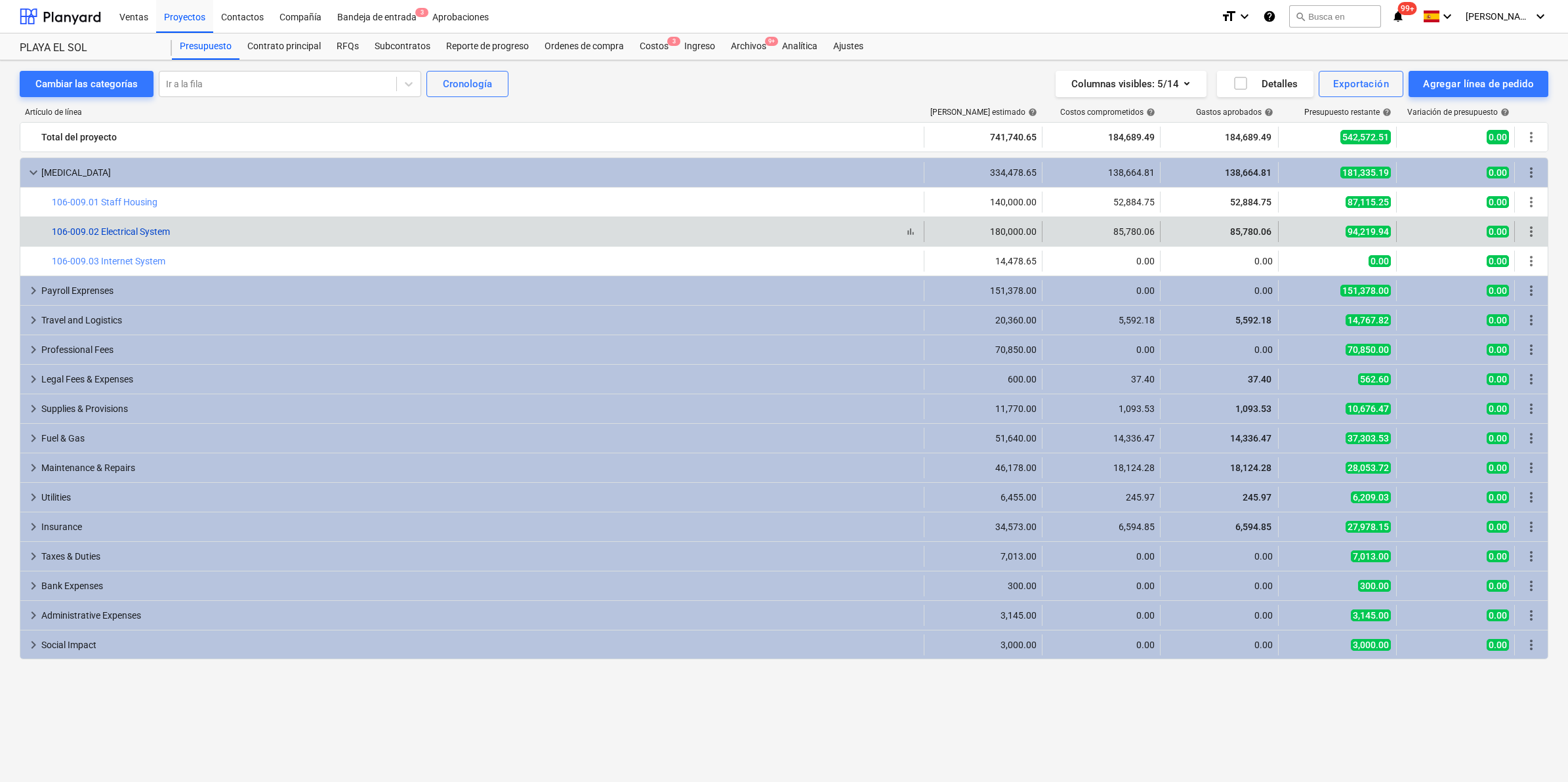
click at [150, 236] on link "106-009.02 Electrical System" at bounding box center [111, 232] width 118 height 11
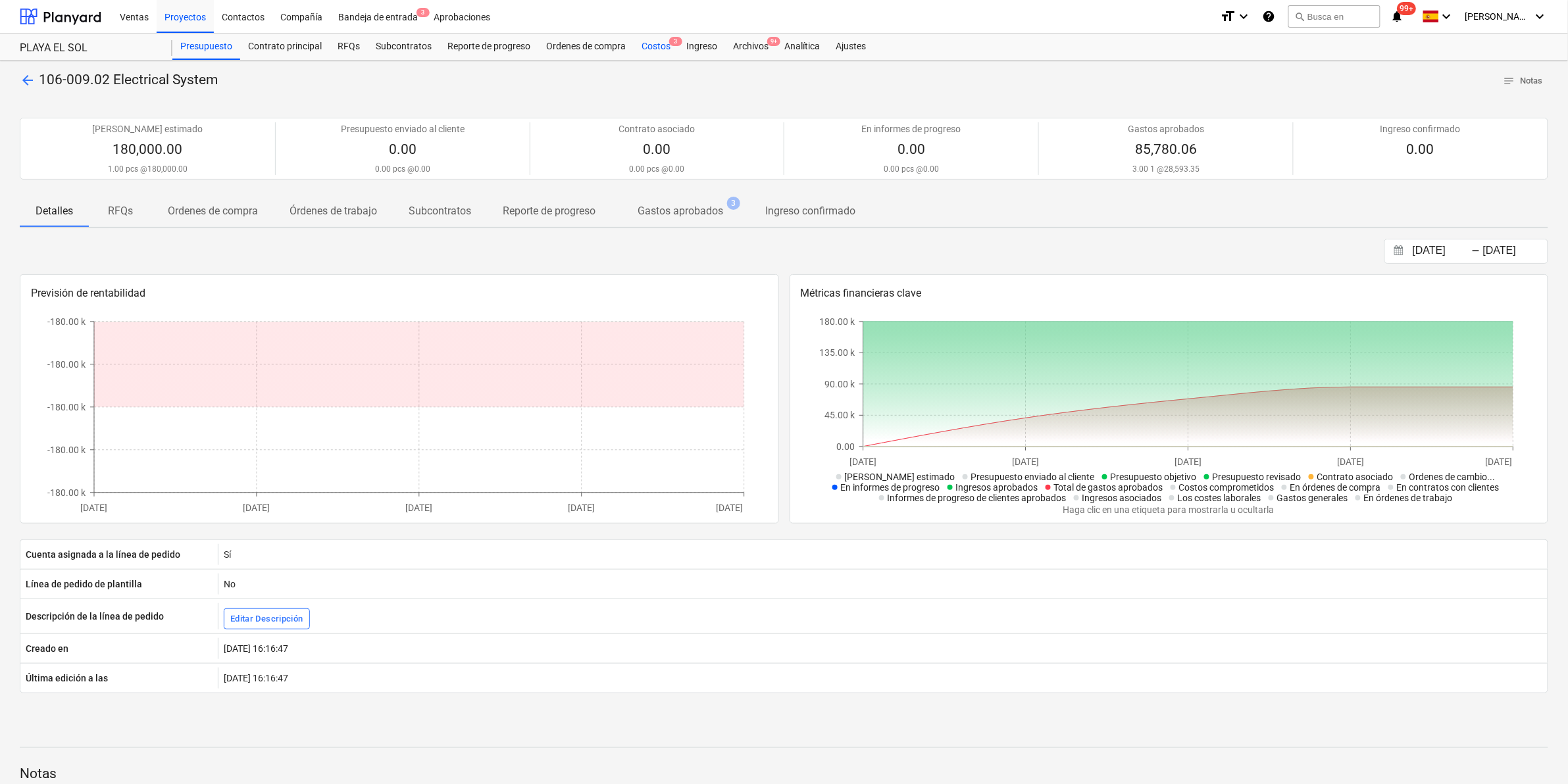
click at [656, 47] on div "Costos 3" at bounding box center [656, 47] width 44 height 27
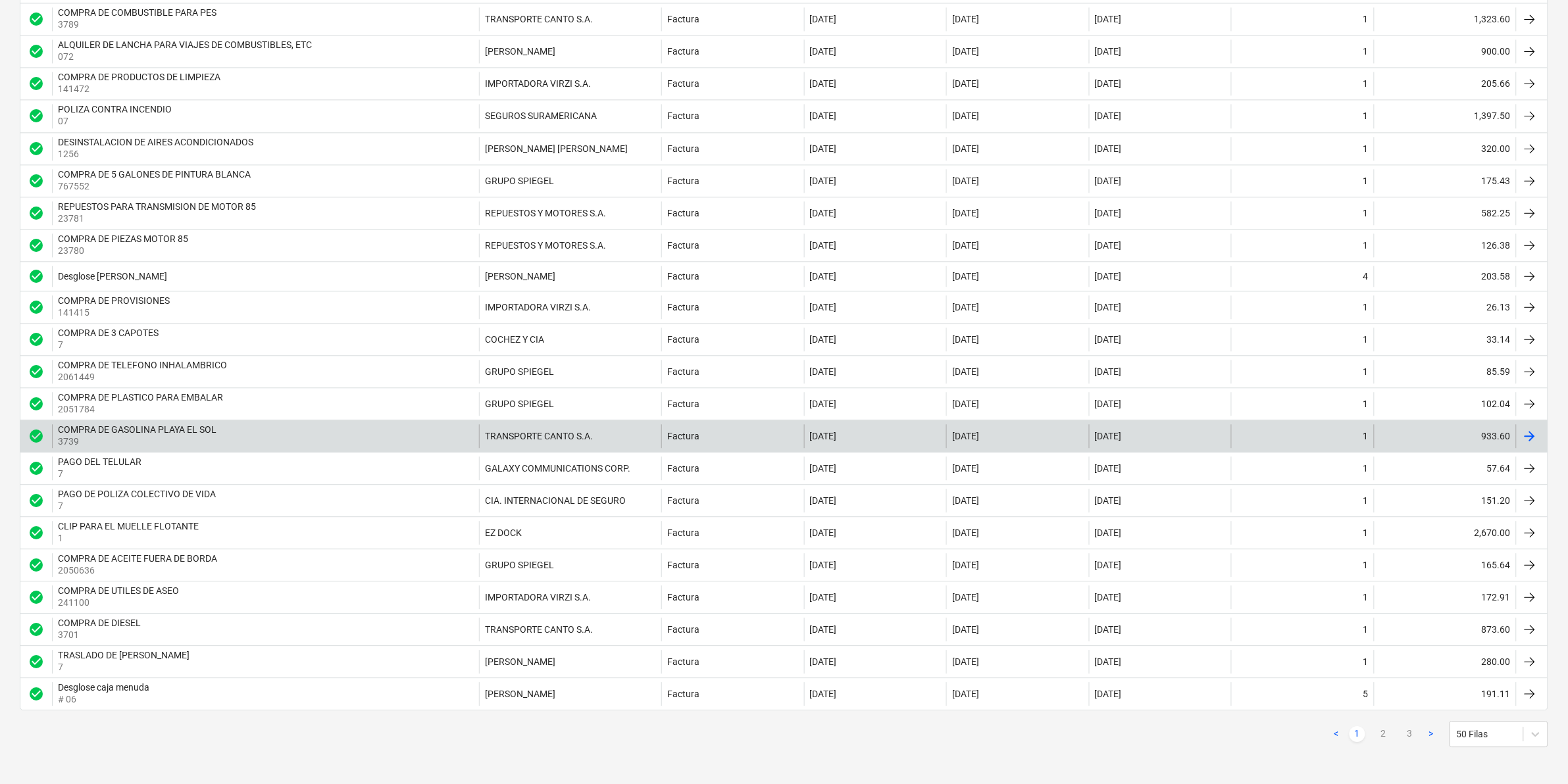
scroll to position [1204, 0]
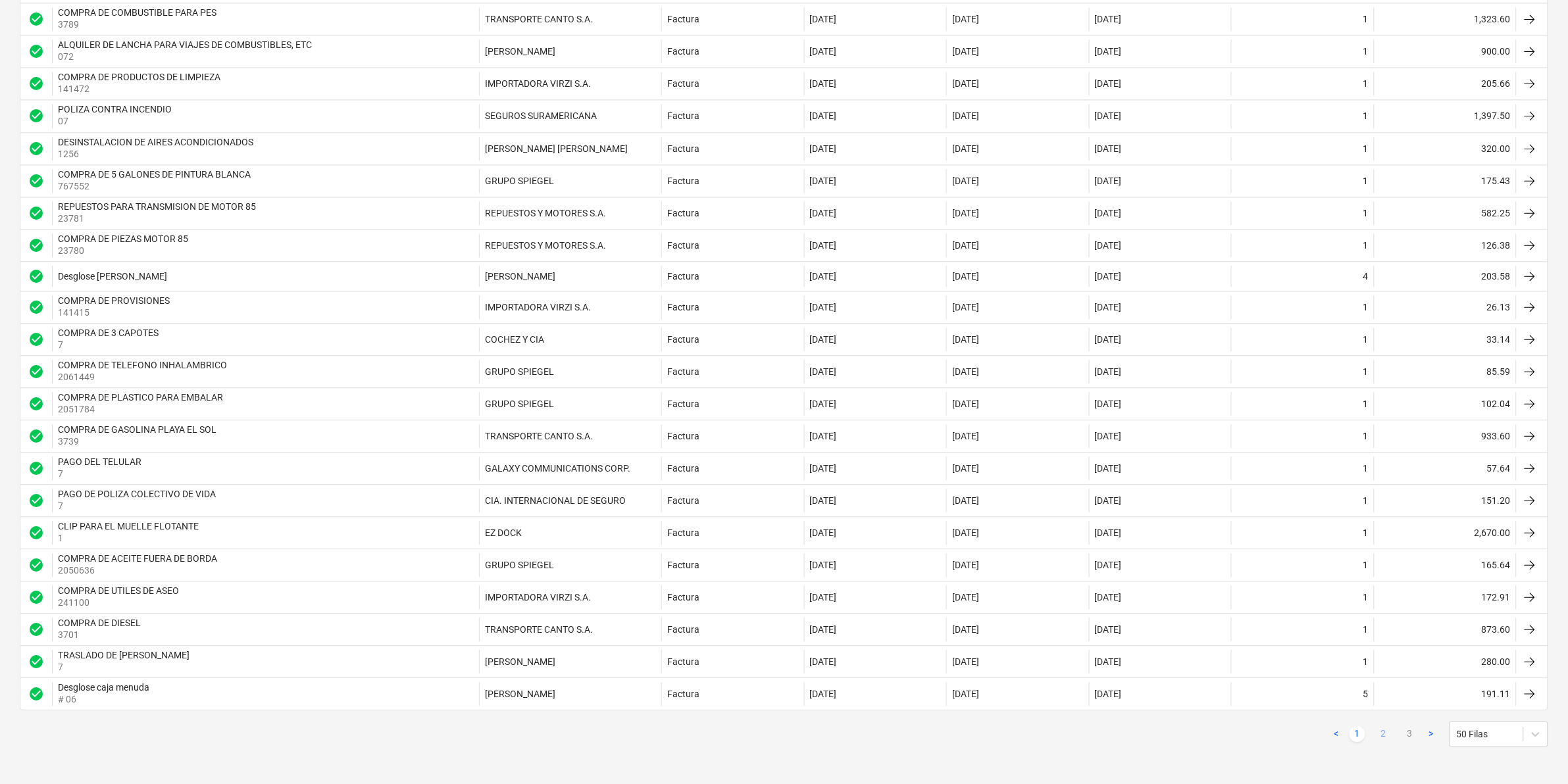
click at [1385, 738] on link "2" at bounding box center [1383, 734] width 16 height 16
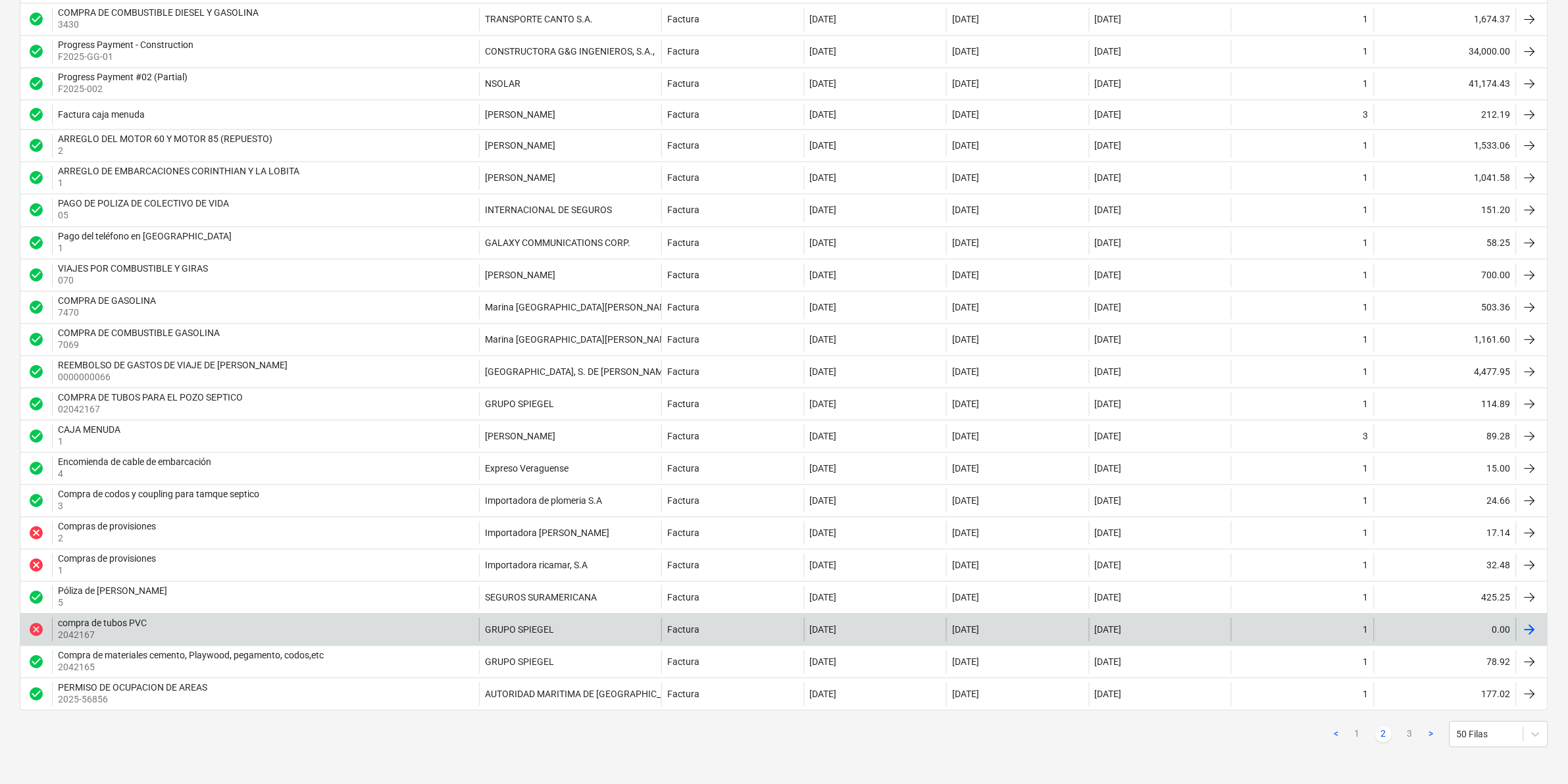
scroll to position [1196, 0]
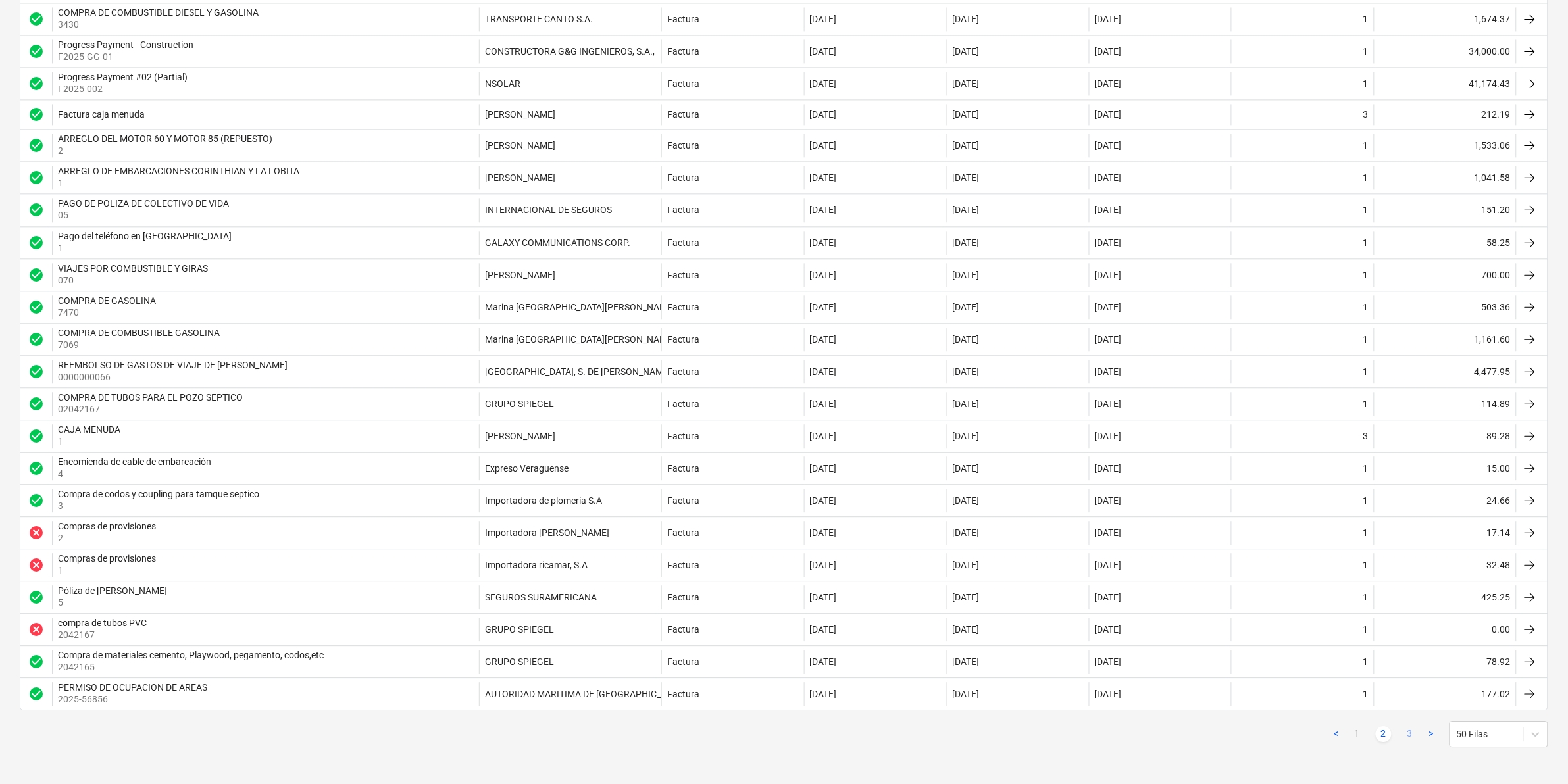
click at [1412, 735] on link "3" at bounding box center [1410, 734] width 16 height 16
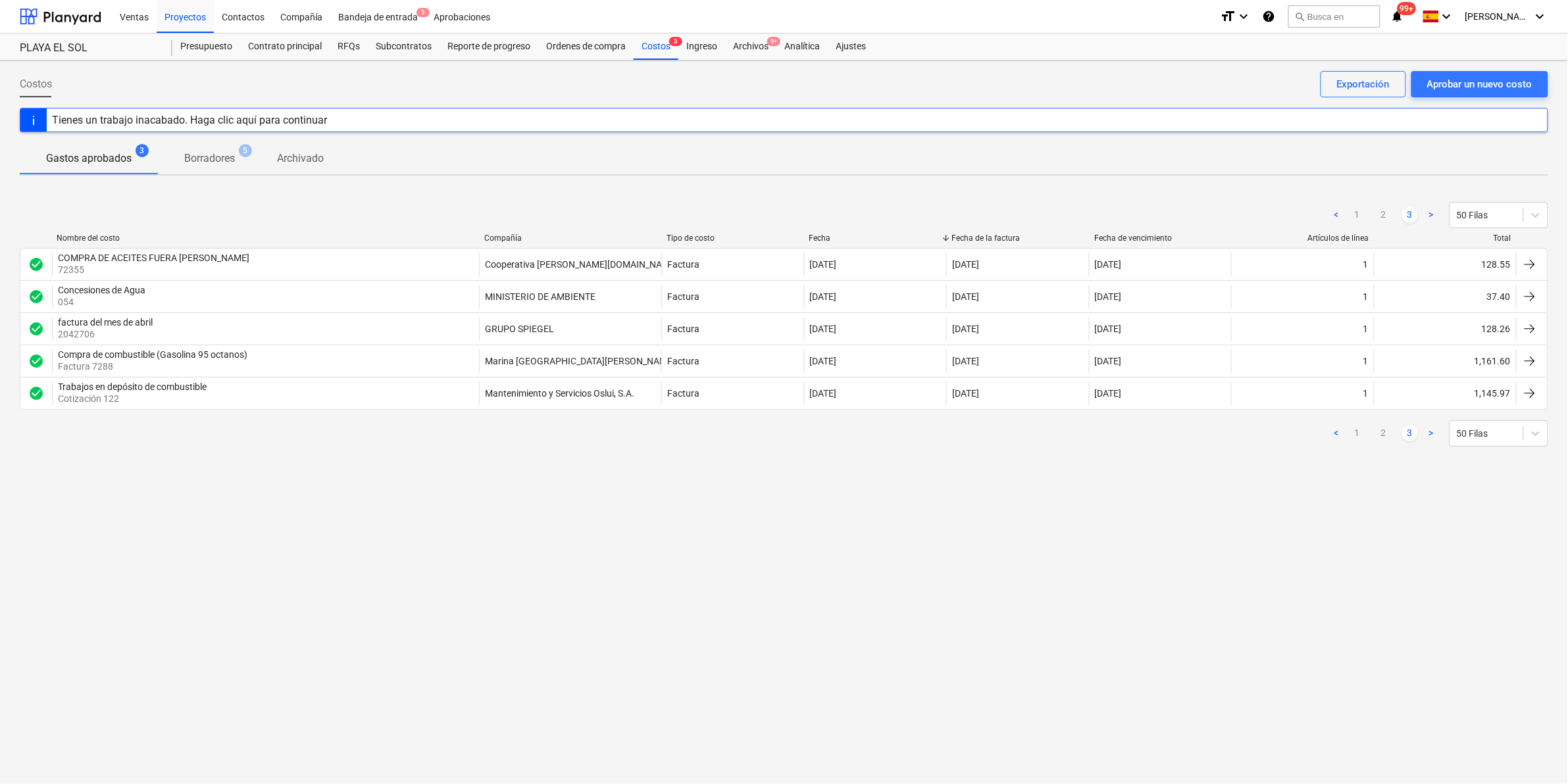
scroll to position [0, 0]
click at [986, 609] on div "Costos Aprobar un nuevo costo Exportación Tienes un trabajo inacabado. [PERSON_…" at bounding box center [786, 422] width 1572 height 724
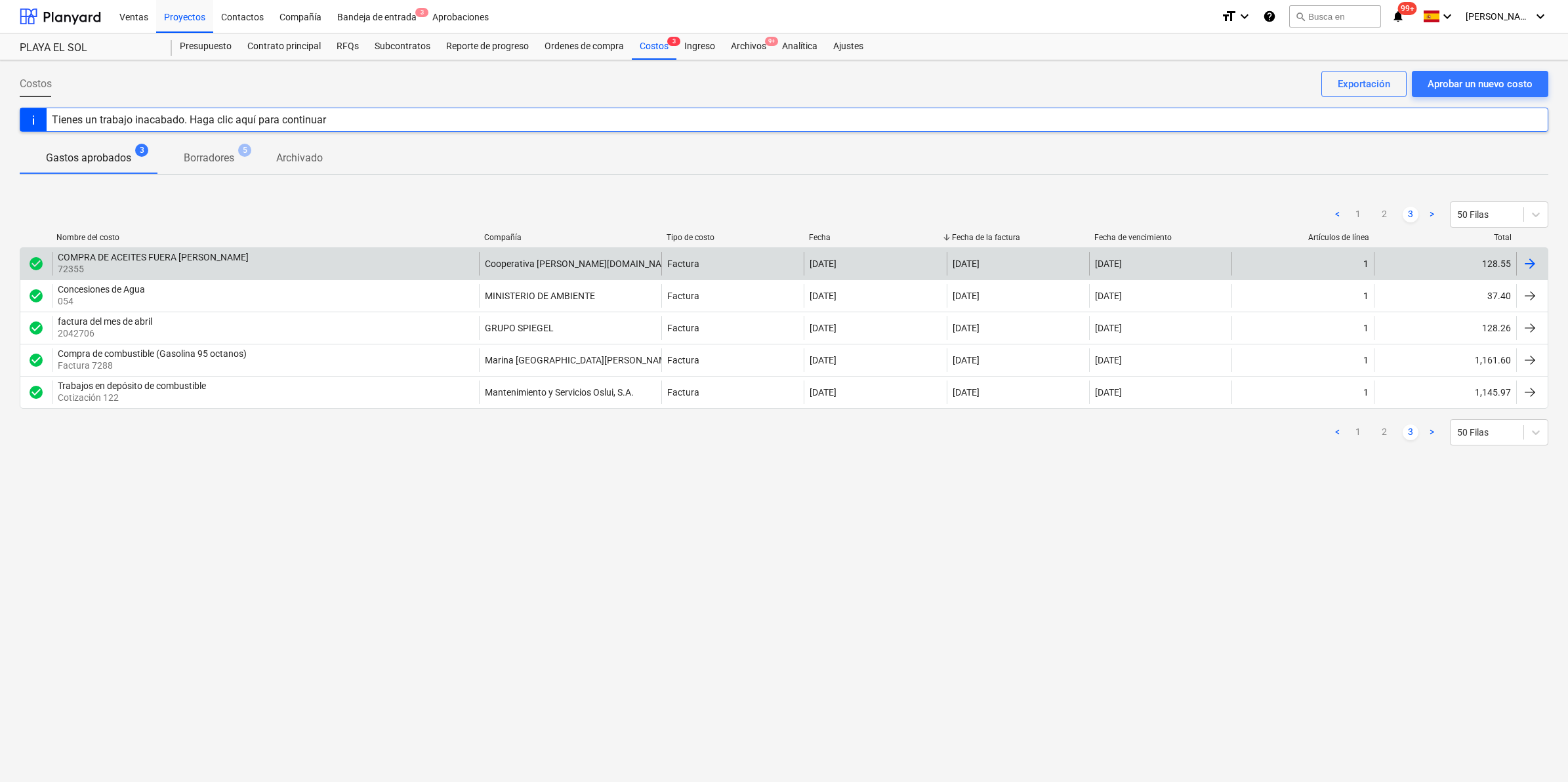
click at [1528, 267] on div at bounding box center [1530, 264] width 16 height 16
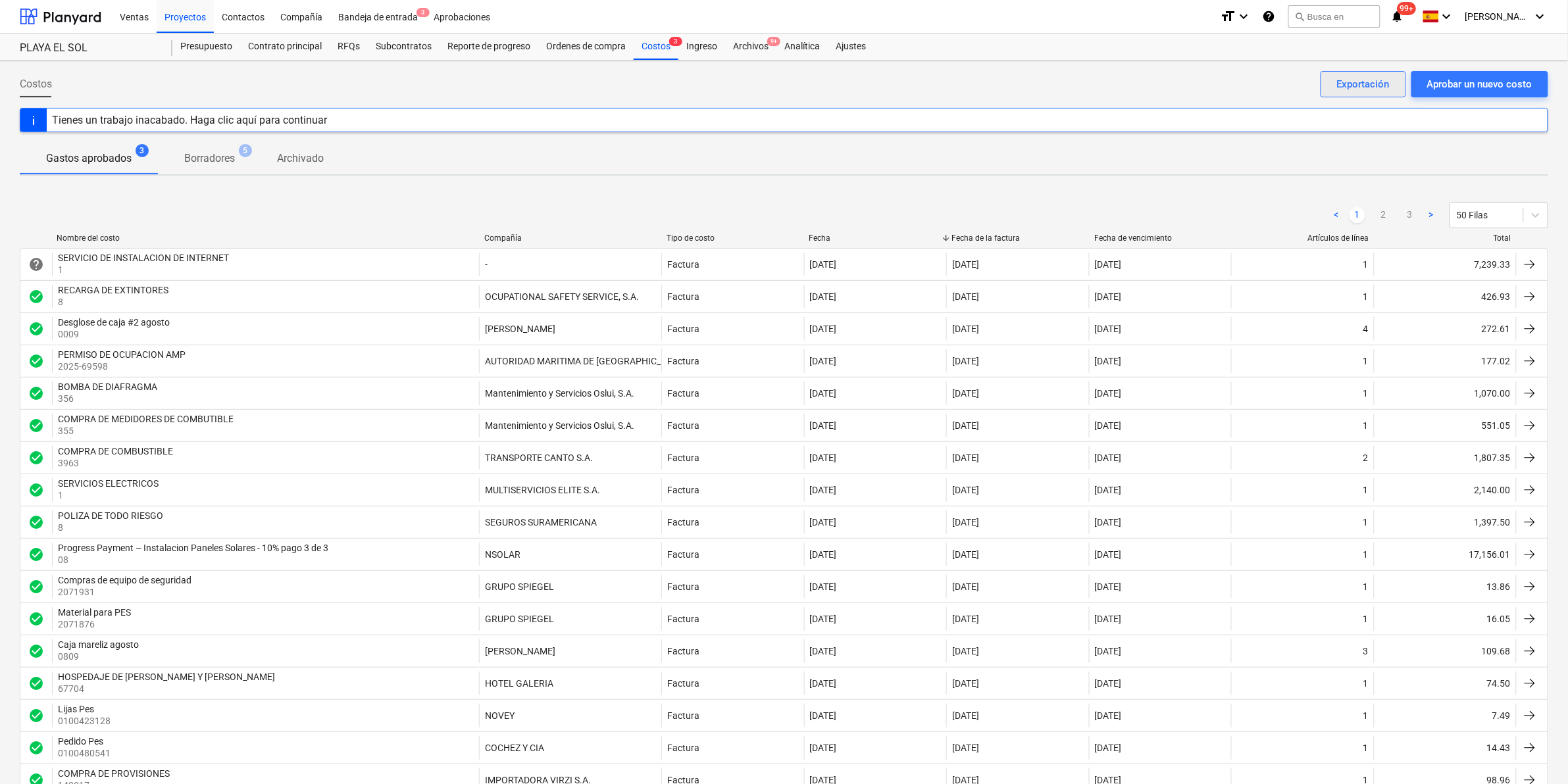
click at [1395, 83] on button "Exportación" at bounding box center [1363, 84] width 85 height 27
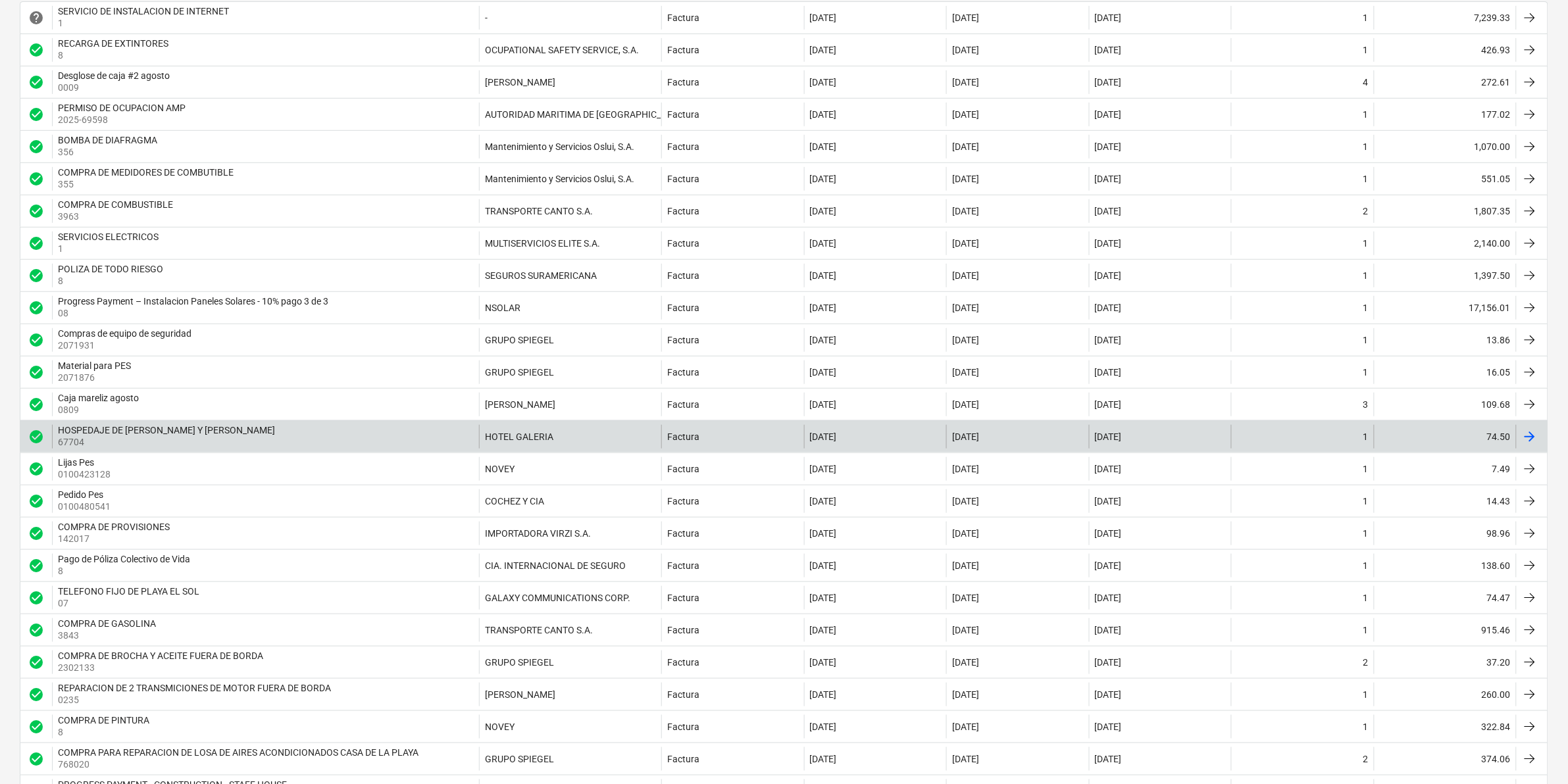
scroll to position [329, 0]
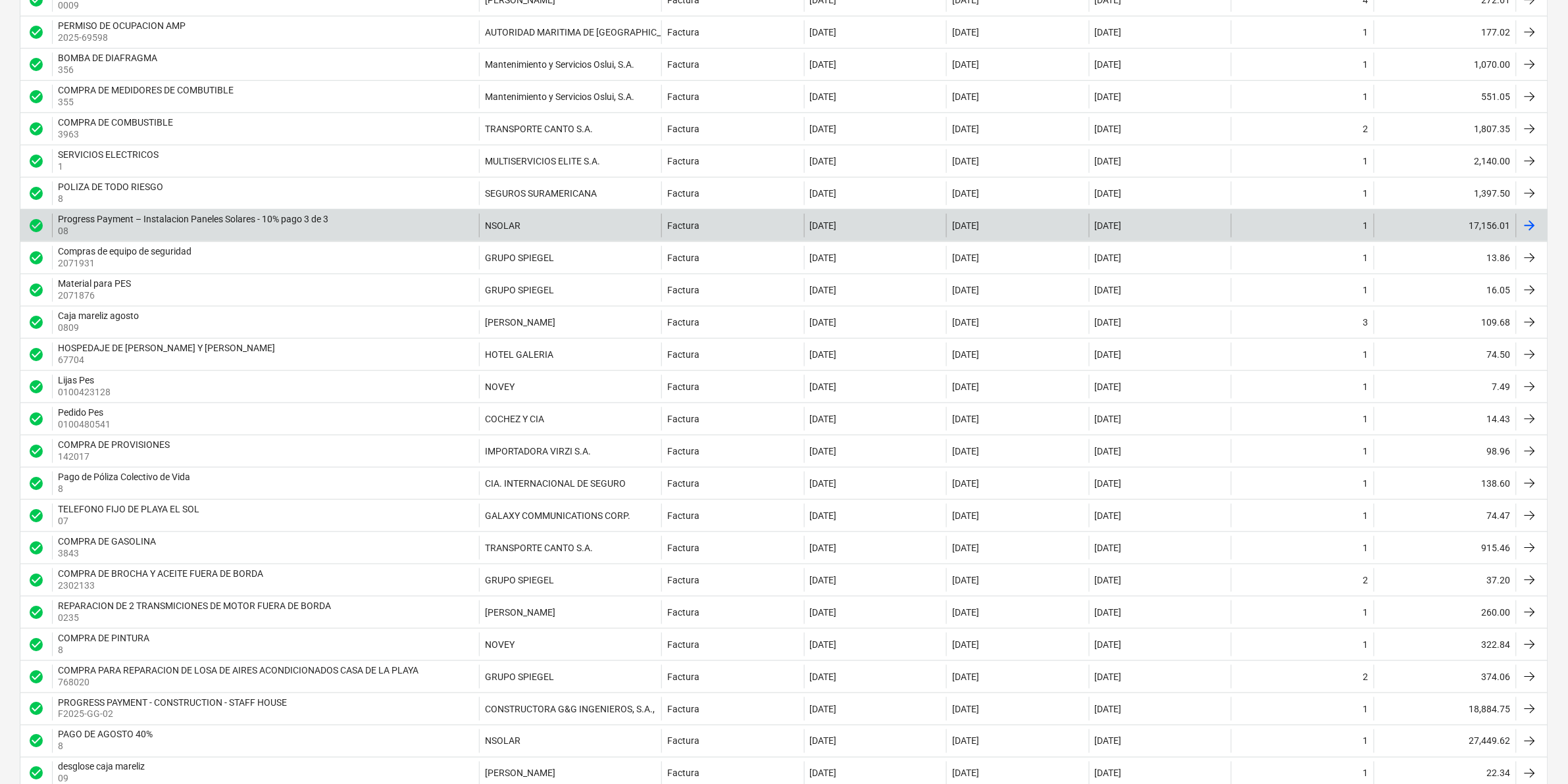
click at [1530, 231] on div at bounding box center [1530, 226] width 16 height 16
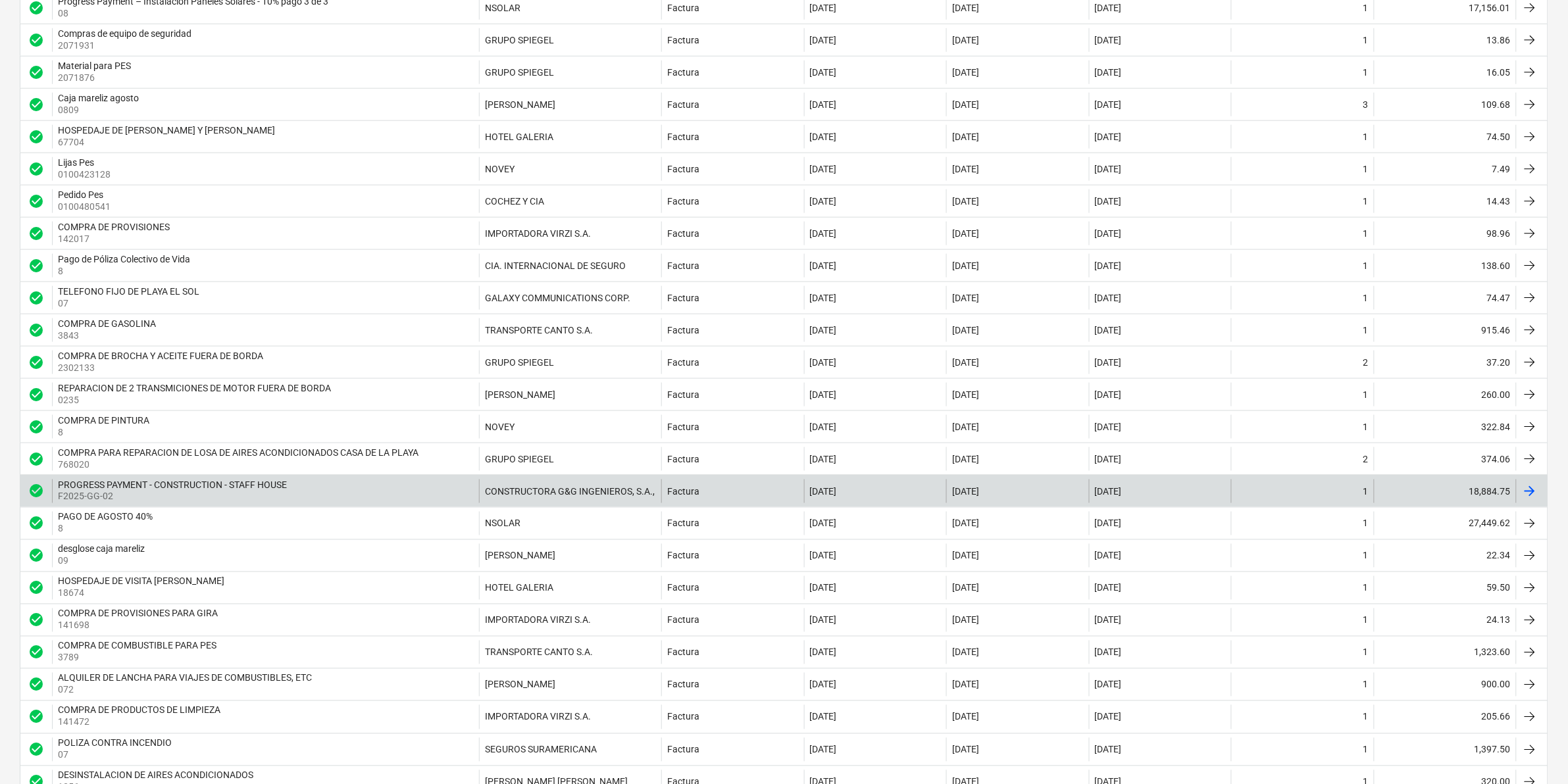
scroll to position [575, 0]
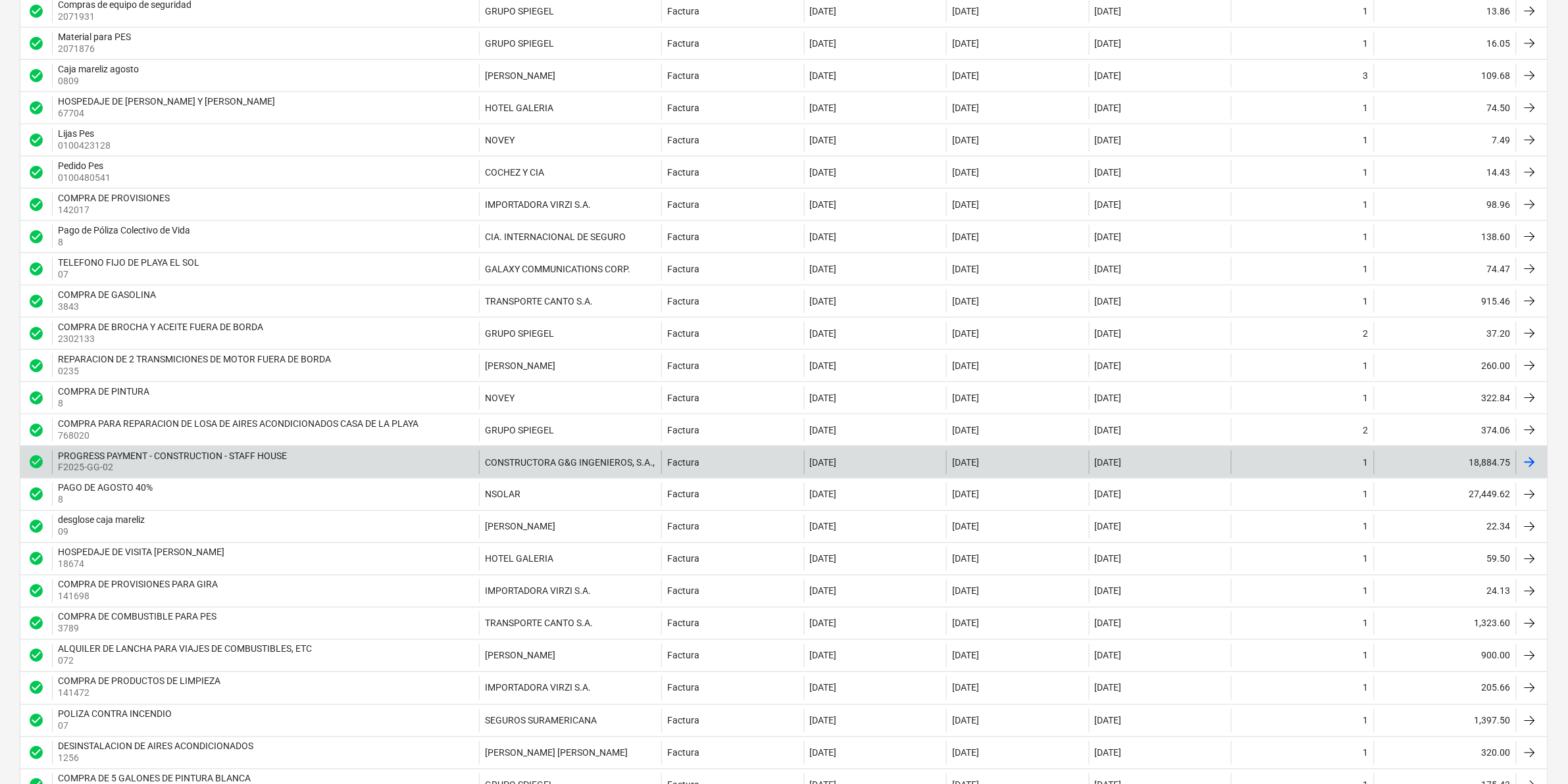
click at [1531, 471] on div at bounding box center [1530, 463] width 16 height 16
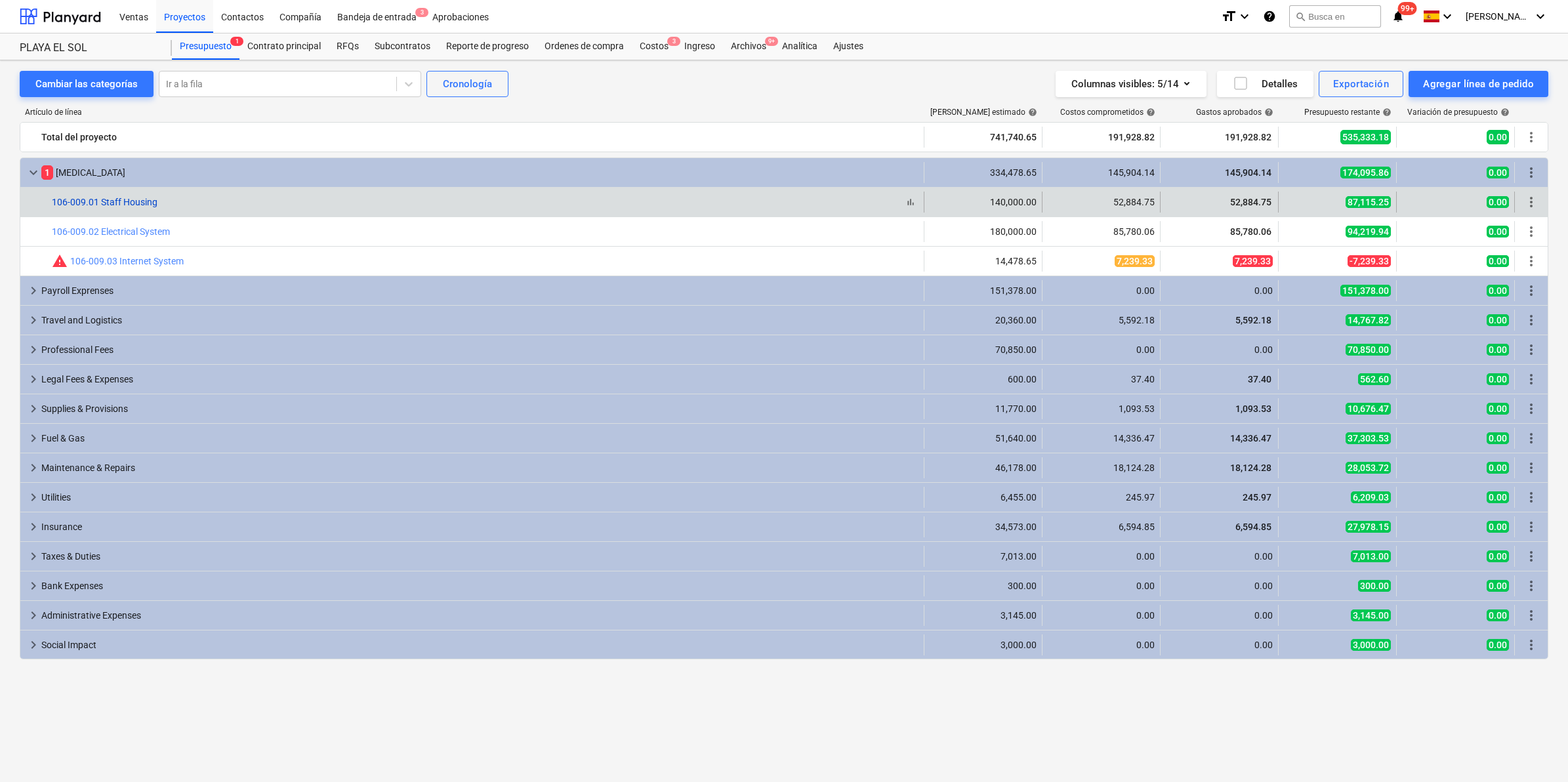
click at [122, 204] on link "106-009.01 Staff Housing" at bounding box center [104, 202] width 105 height 11
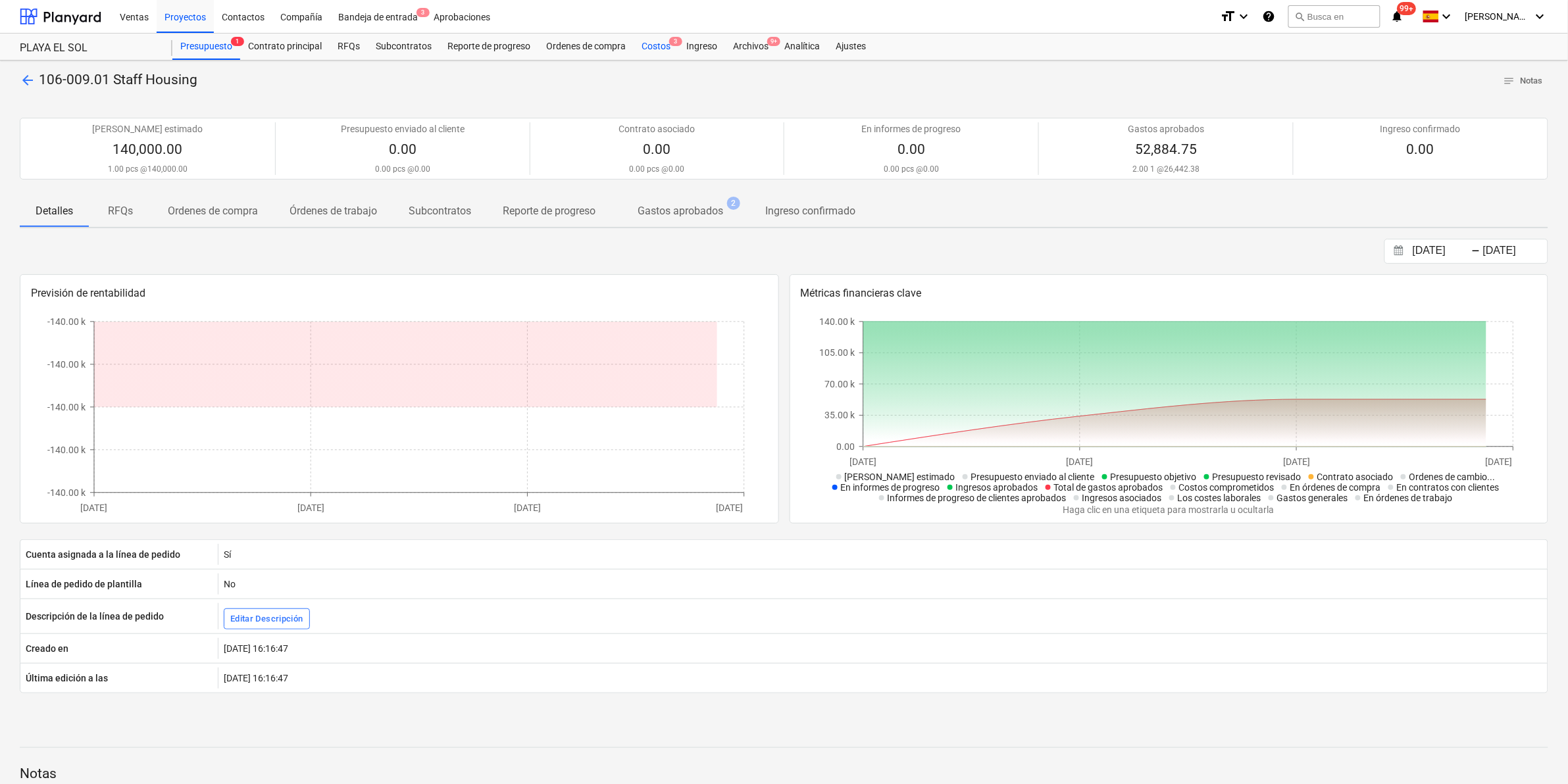
click at [675, 42] on span "3" at bounding box center [676, 41] width 13 height 9
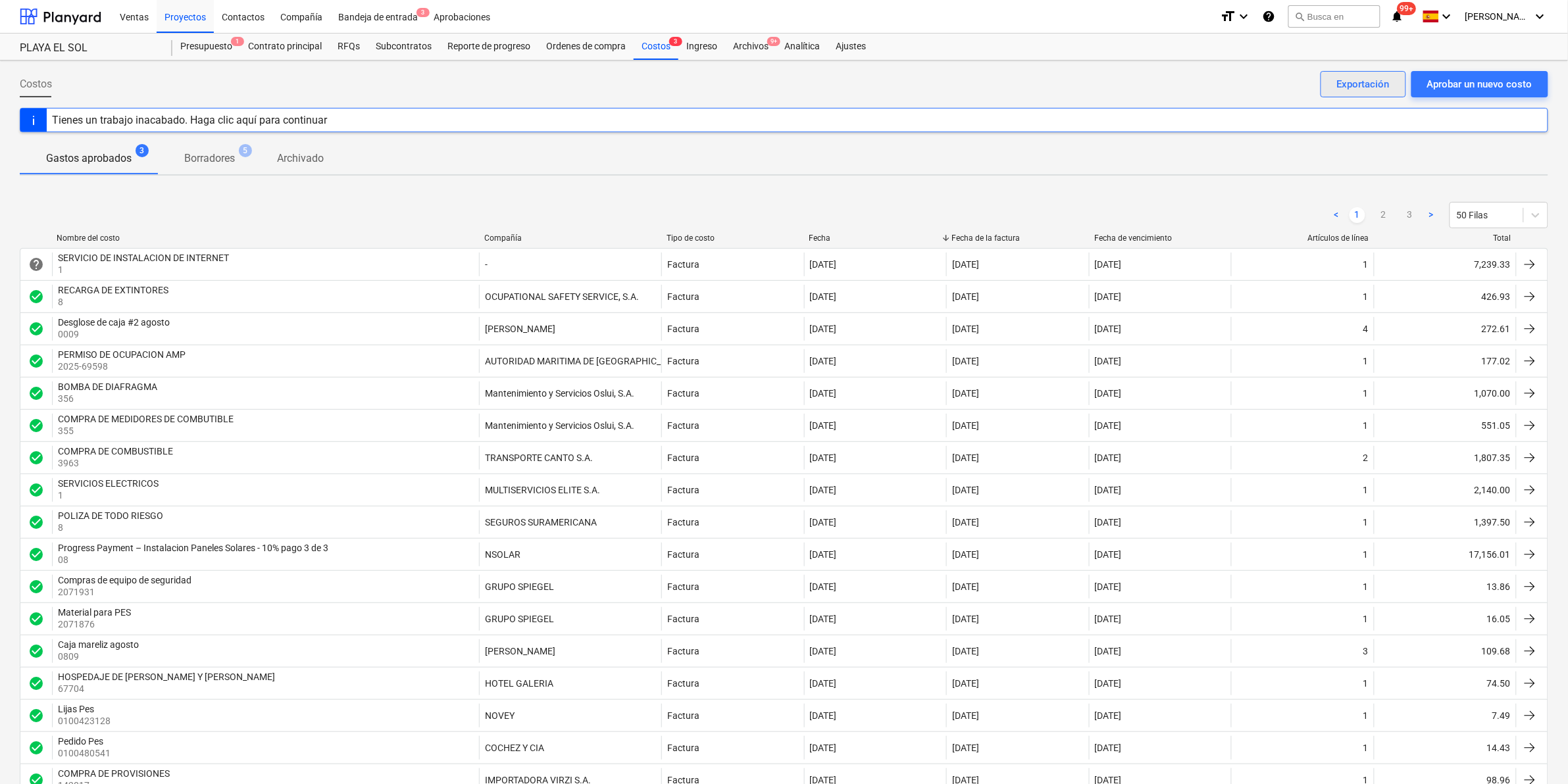
click at [1386, 71] on button "Exportación" at bounding box center [1363, 84] width 85 height 27
